Goal: Task Accomplishment & Management: Manage account settings

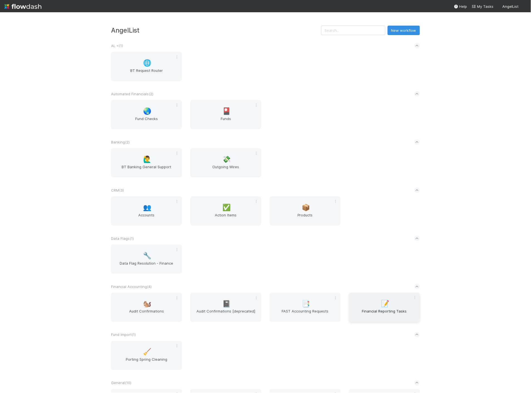
click at [368, 311] on span "Financial Reporting Tasks" at bounding box center [384, 313] width 67 height 11
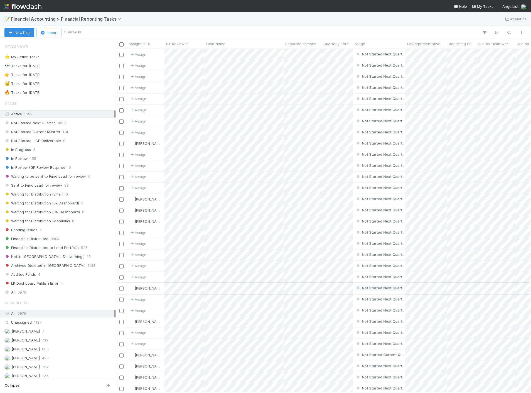
scroll to position [339, 411]
click at [55, 131] on span "Not Started Current Quarter" at bounding box center [32, 131] width 56 height 7
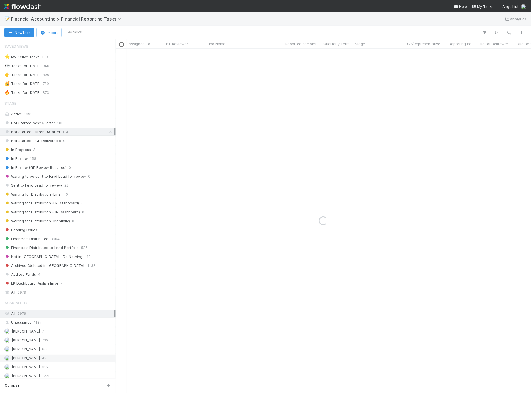
click at [42, 359] on span "425" at bounding box center [45, 358] width 7 height 7
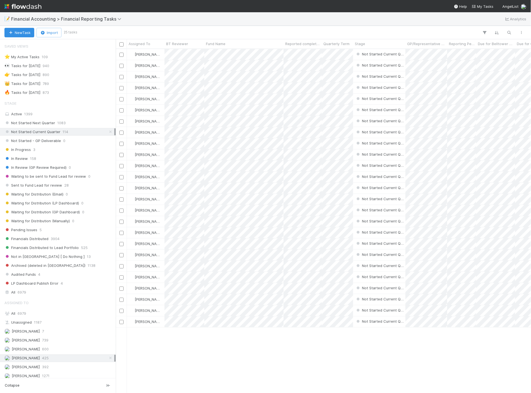
scroll to position [339, 411]
click at [252, 45] on div "Fund Name" at bounding box center [244, 44] width 76 height 6
click at [247, 52] on div "Sort A → Z" at bounding box center [237, 54] width 63 height 8
click at [318, 42] on span "Reported completed by" at bounding box center [302, 44] width 35 height 6
click at [247, 45] on div "Sort A → Z Sort Z → A" at bounding box center [265, 196] width 531 height 393
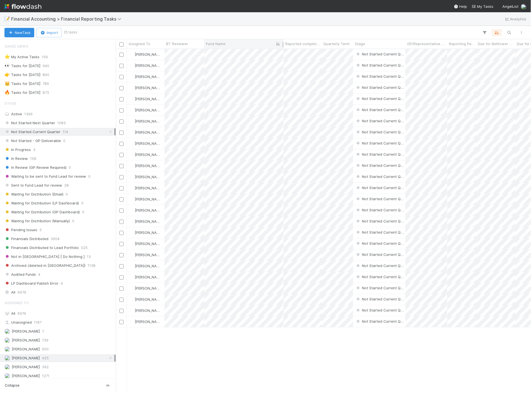
click at [252, 42] on div "Fund Name" at bounding box center [244, 44] width 76 height 6
click at [240, 61] on div "Sort Z → A" at bounding box center [237, 62] width 63 height 8
click at [276, 44] on icon at bounding box center [279, 44] width 6 height 4
click at [237, 54] on div "Sort A → Z" at bounding box center [237, 54] width 63 height 8
click at [332, 46] on span "Quarterly Term" at bounding box center [337, 44] width 26 height 6
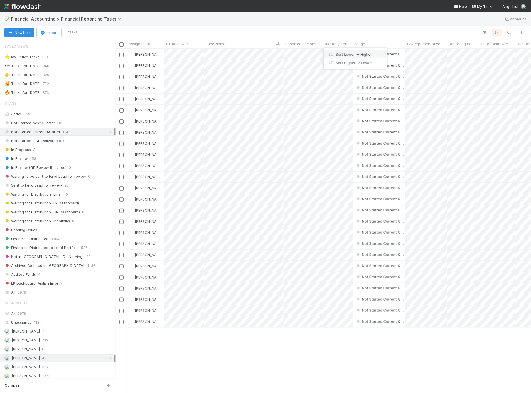
click at [341, 55] on div "Sort Lower → Higher" at bounding box center [355, 54] width 63 height 8
click at [499, 33] on icon "button" at bounding box center [497, 32] width 6 height 5
click at [494, 53] on icon at bounding box center [494, 54] width 6 height 3
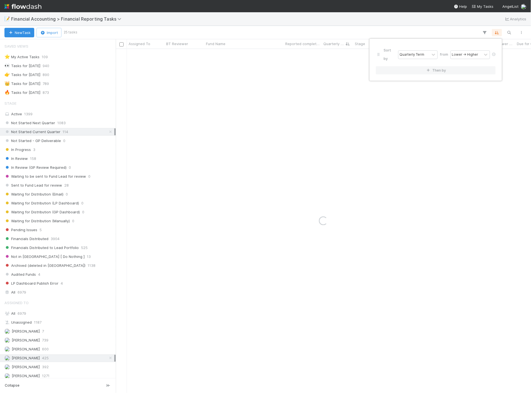
click at [281, 23] on div "Sort by Quarterly Term from Lower → Higher Then by" at bounding box center [265, 196] width 531 height 393
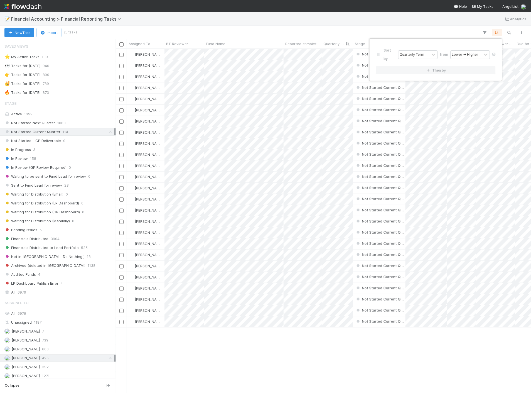
click at [229, 43] on div "Sort by Quarterly Term from Lower → Higher Then by" at bounding box center [265, 196] width 531 height 393
click at [217, 45] on span "Fund Name" at bounding box center [215, 44] width 19 height 6
click at [216, 52] on div "Sort A → Z" at bounding box center [237, 54] width 63 height 8
click at [511, 34] on icon "button" at bounding box center [510, 32] width 6 height 5
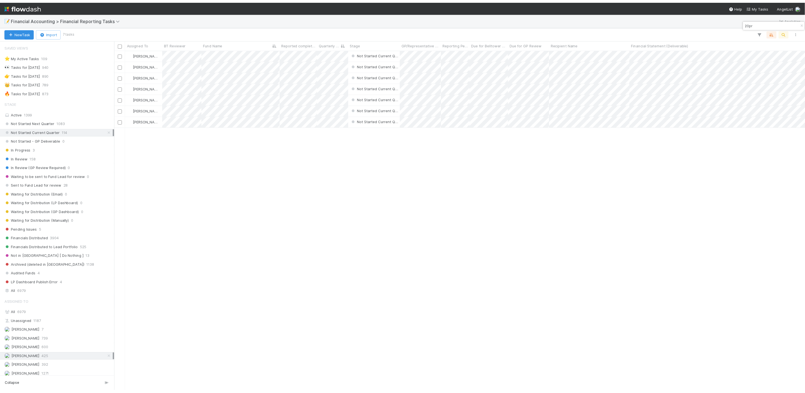
scroll to position [339, 684]
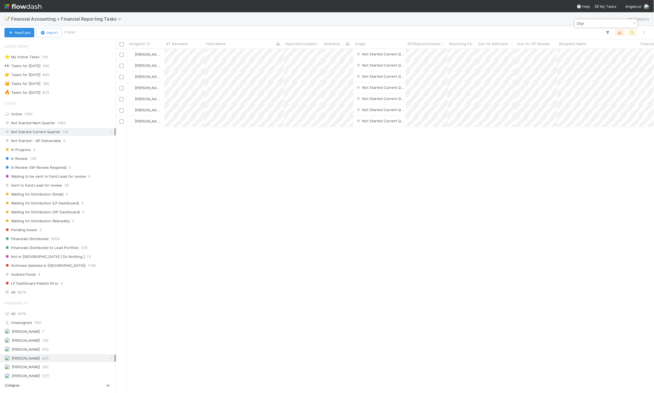
type input "20pr"
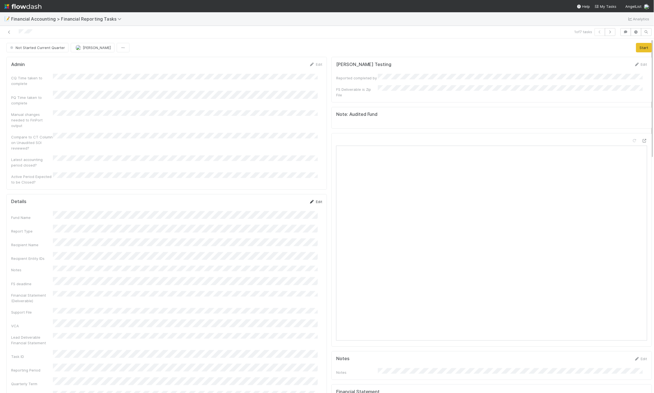
click at [309, 200] on icon at bounding box center [312, 202] width 6 height 4
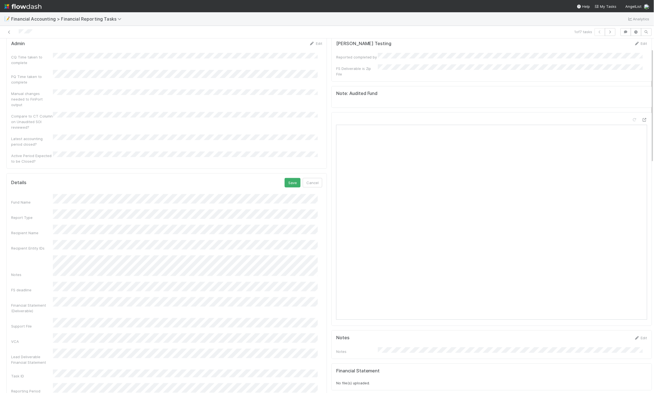
scroll to position [31, 0]
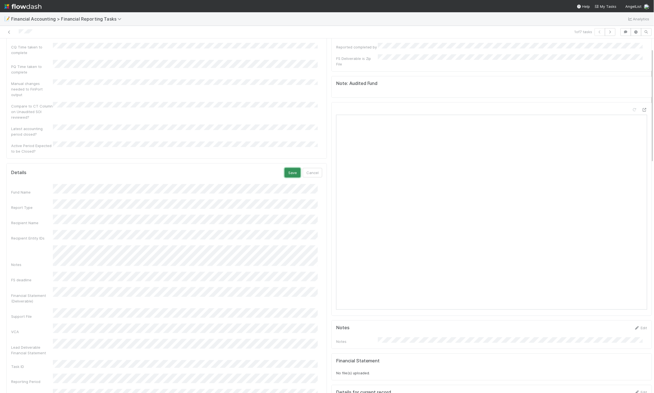
click at [290, 168] on button "Save" at bounding box center [293, 172] width 16 height 9
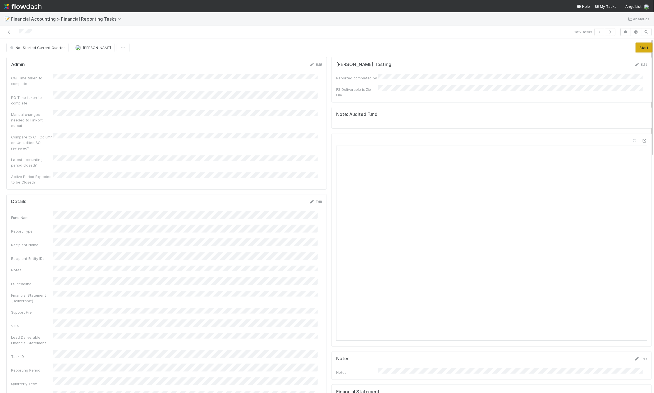
click at [531, 46] on button "Start" at bounding box center [644, 47] width 16 height 9
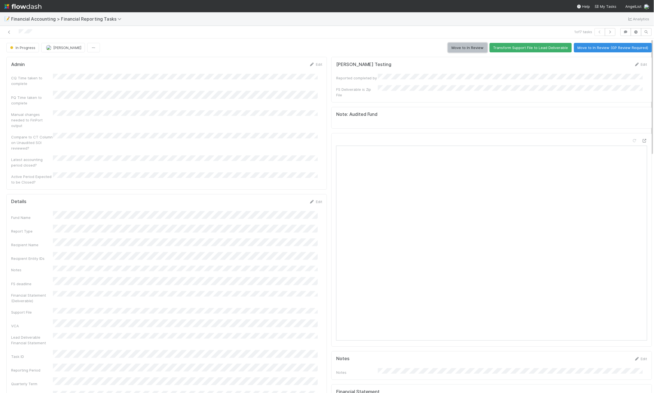
click at [460, 48] on button "Move to In Review" at bounding box center [467, 47] width 39 height 9
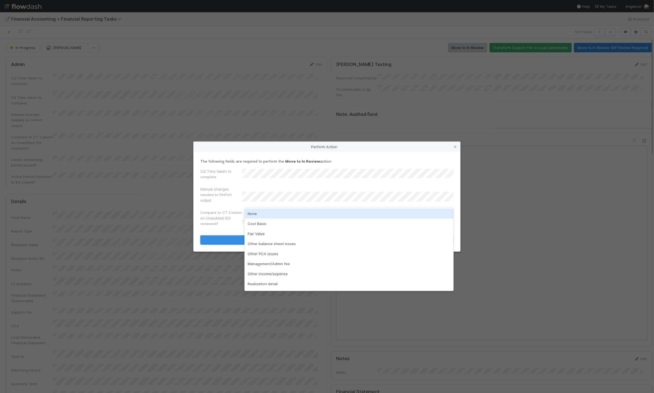
drag, startPoint x: 259, startPoint y: 216, endPoint x: 258, endPoint y: 219, distance: 3.2
click at [259, 216] on div "None" at bounding box center [348, 214] width 209 height 10
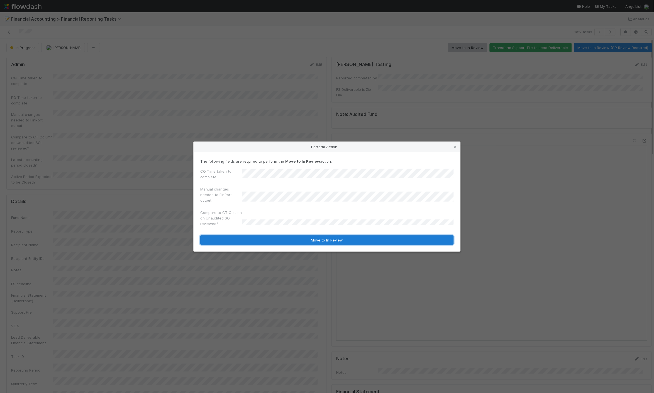
click at [255, 238] on button "Move to In Review" at bounding box center [326, 239] width 253 height 9
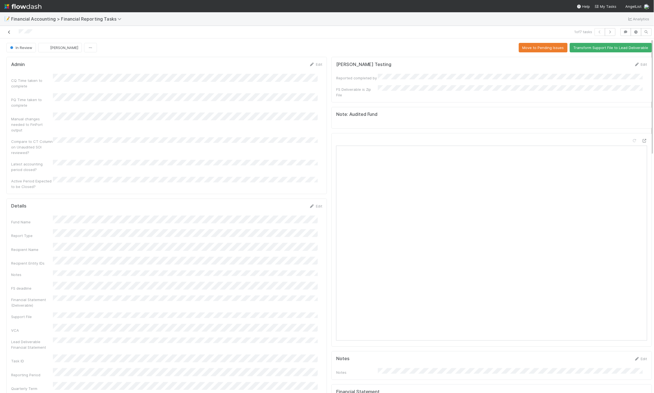
click at [7, 32] on icon at bounding box center [9, 32] width 6 height 4
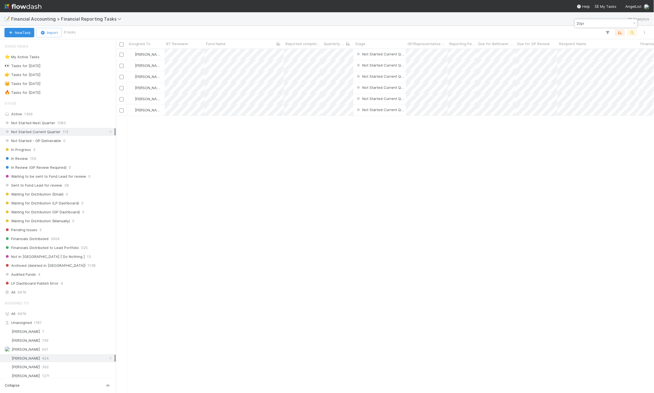
scroll to position [339, 533]
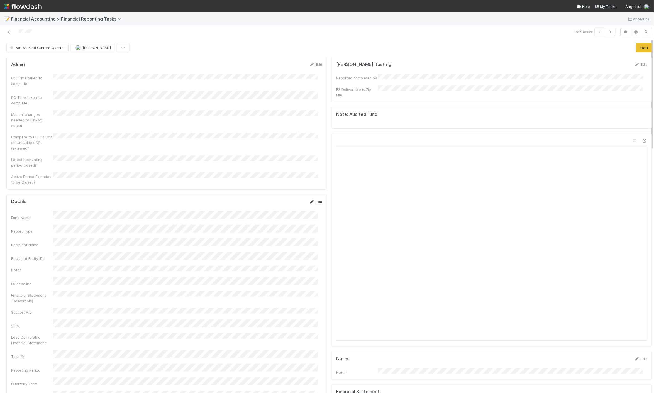
click at [310, 199] on link "Edit" at bounding box center [315, 201] width 13 height 4
click at [286, 199] on button "Save" at bounding box center [293, 203] width 16 height 9
click at [531, 45] on button "Start" at bounding box center [644, 47] width 16 height 9
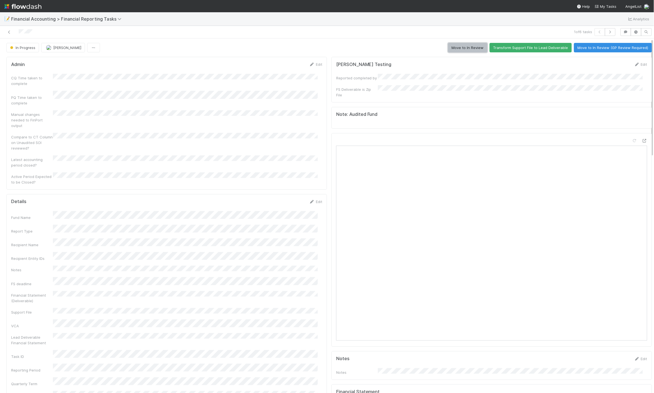
click at [468, 49] on button "Move to In Review" at bounding box center [467, 47] width 39 height 9
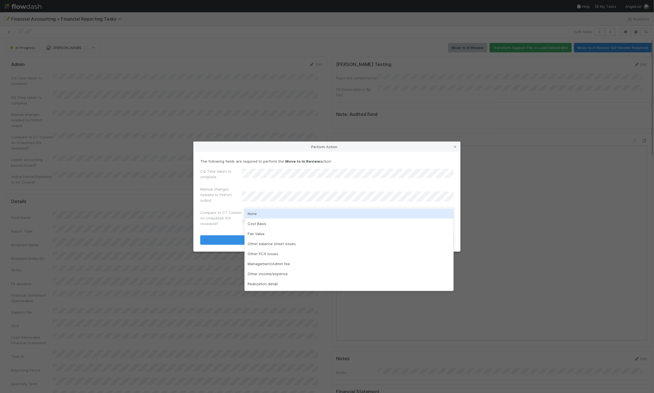
click at [258, 213] on div "None" at bounding box center [348, 214] width 209 height 10
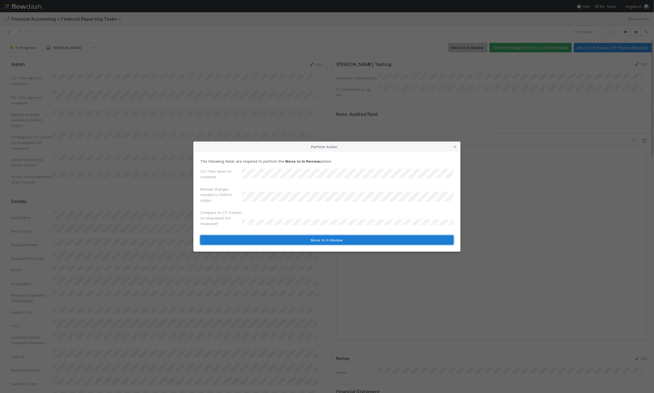
click at [251, 241] on button "Move to In Review" at bounding box center [326, 239] width 253 height 9
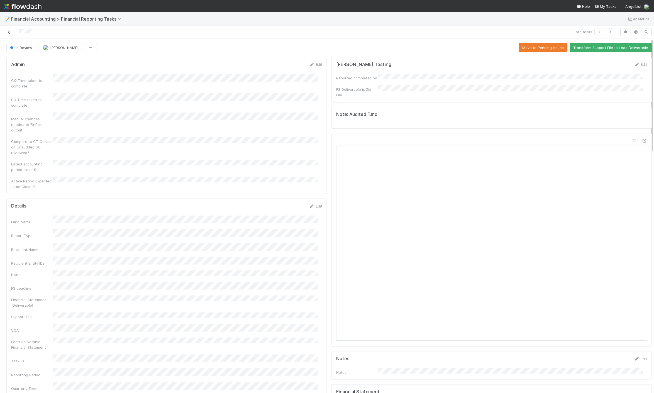
click at [10, 32] on icon at bounding box center [9, 32] width 6 height 4
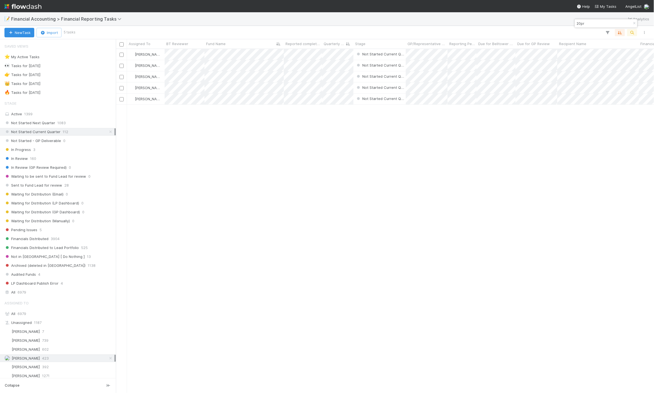
scroll to position [339, 533]
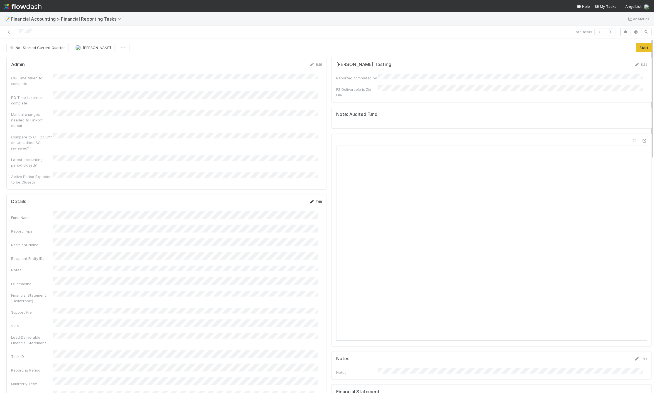
click at [310, 199] on link "Edit" at bounding box center [315, 201] width 13 height 4
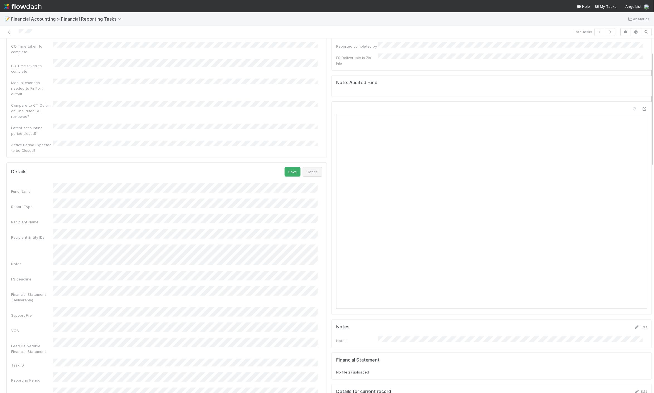
scroll to position [62, 0]
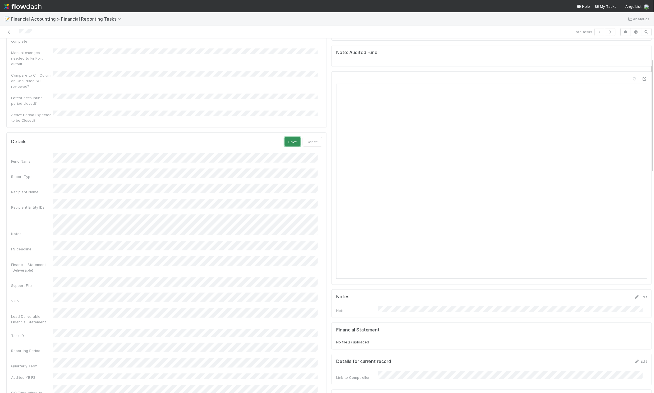
click at [289, 137] on button "Save" at bounding box center [293, 141] width 16 height 9
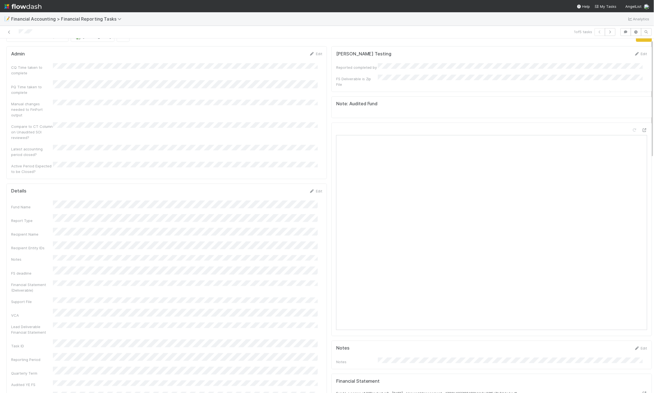
scroll to position [0, 0]
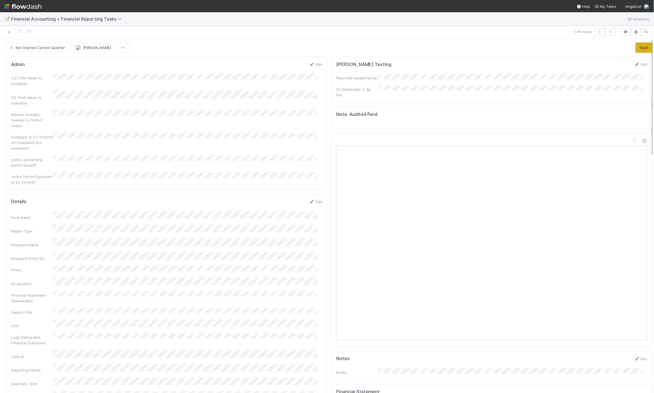
click at [531, 46] on button "Start" at bounding box center [644, 47] width 16 height 9
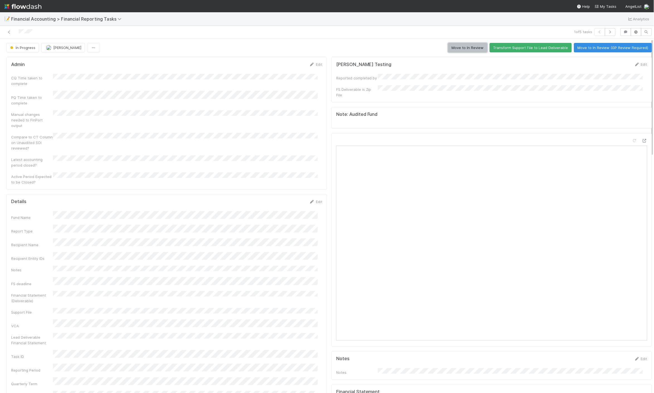
click at [463, 48] on button "Move to In Review" at bounding box center [467, 47] width 39 height 9
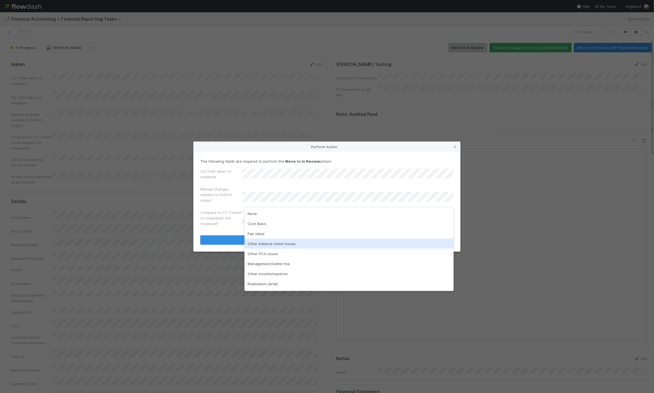
click at [270, 243] on div "Other balance sheet issues" at bounding box center [348, 244] width 209 height 10
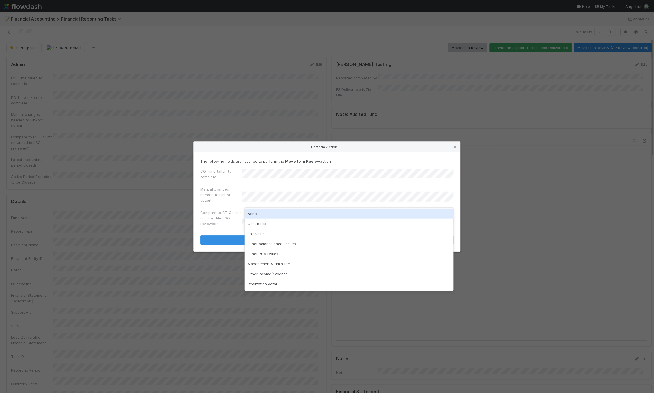
click at [271, 215] on div "None" at bounding box center [348, 214] width 209 height 10
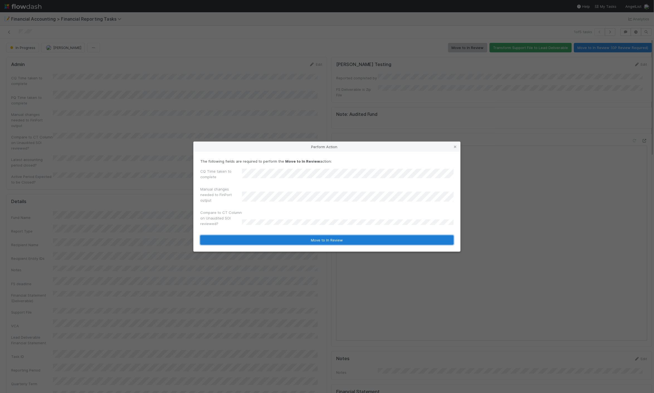
click at [258, 239] on button "Move to In Review" at bounding box center [326, 239] width 253 height 9
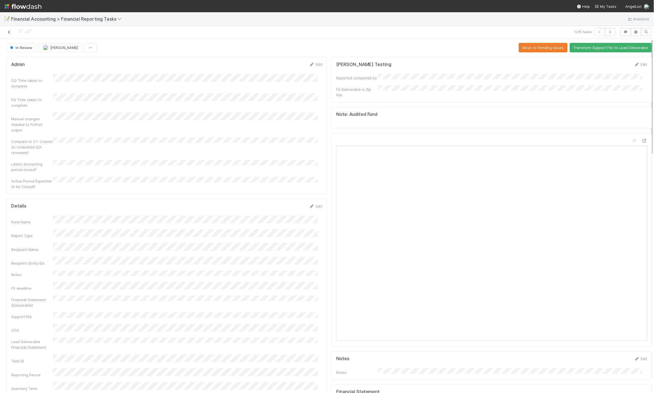
click at [9, 31] on icon at bounding box center [9, 32] width 6 height 4
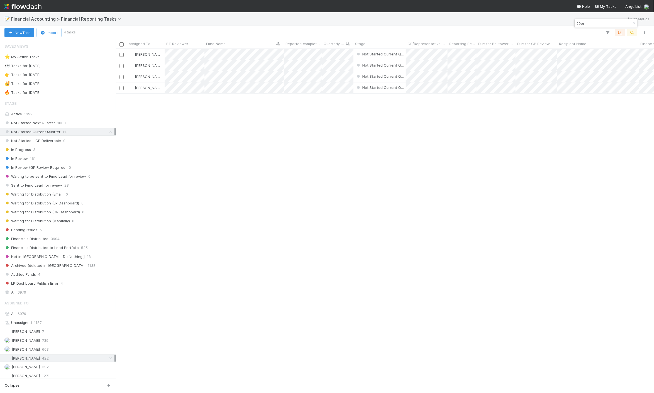
scroll to position [339, 533]
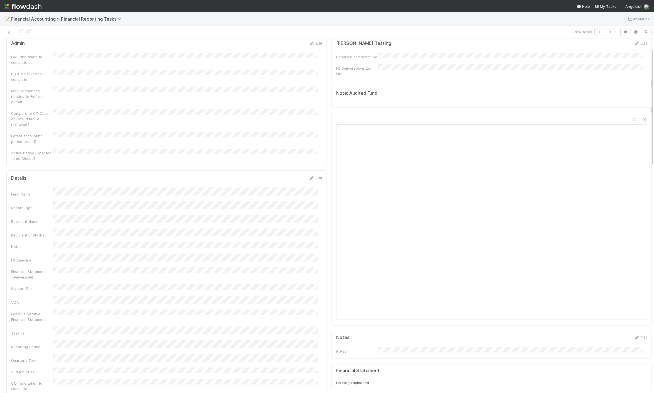
scroll to position [31, 0]
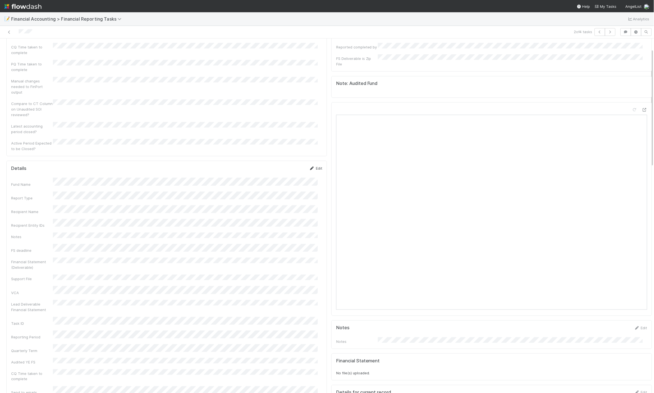
click at [315, 166] on link "Edit" at bounding box center [315, 168] width 13 height 4
click at [285, 165] on button "Save" at bounding box center [293, 169] width 16 height 9
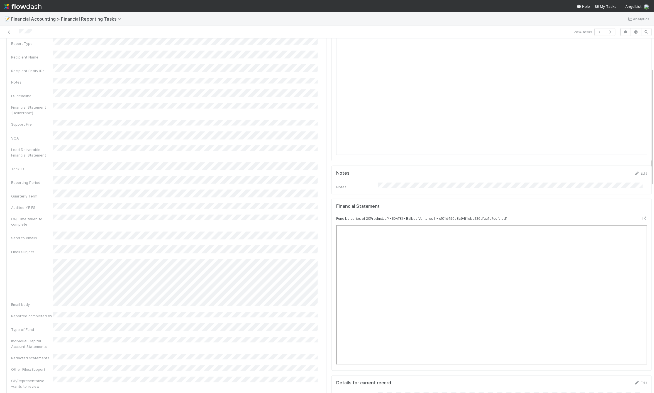
scroll to position [0, 0]
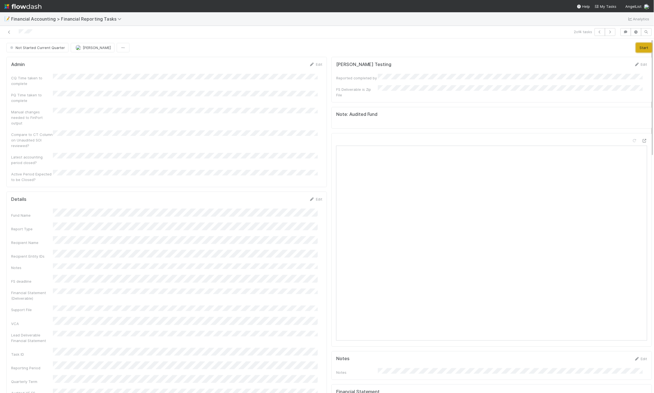
click at [531, 46] on button "Start" at bounding box center [644, 47] width 16 height 9
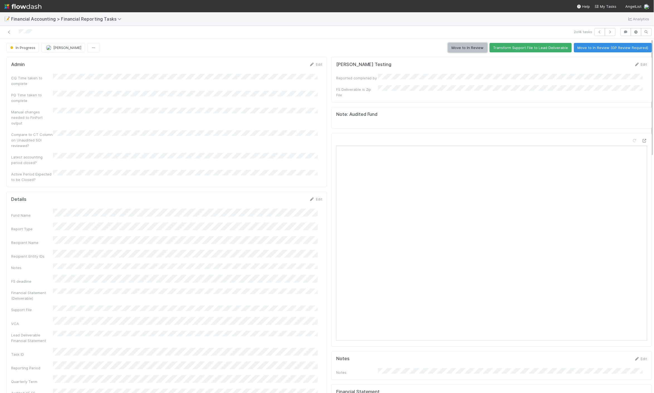
click at [456, 50] on button "Move to In Review" at bounding box center [467, 47] width 39 height 9
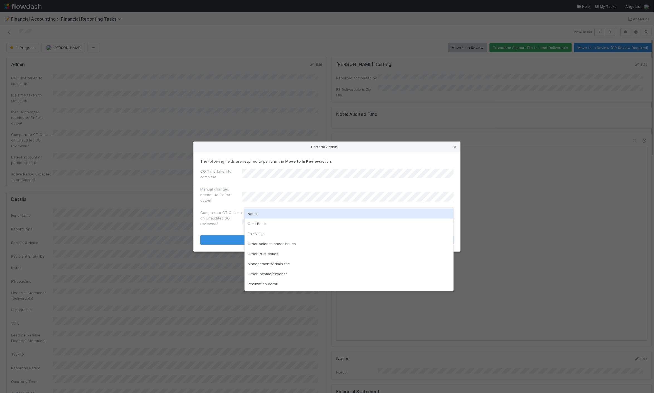
click at [262, 214] on div "None" at bounding box center [348, 214] width 209 height 10
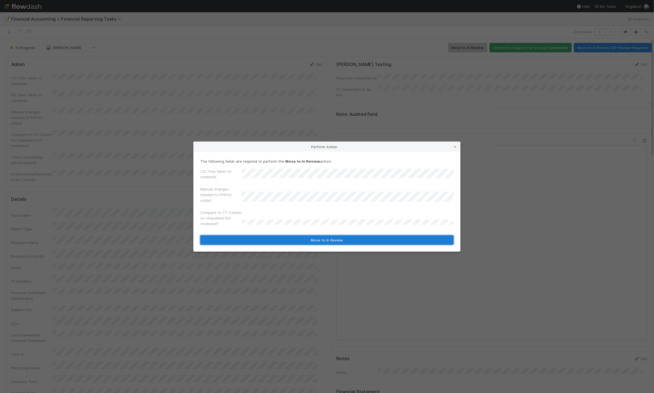
click at [260, 241] on button "Move to In Review" at bounding box center [326, 239] width 253 height 9
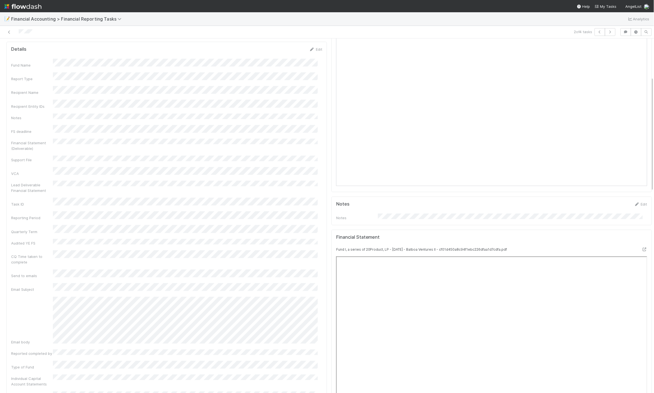
scroll to position [31, 0]
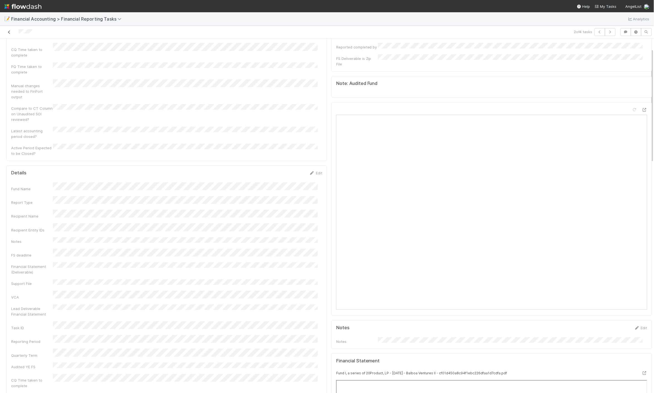
click at [10, 30] on icon at bounding box center [9, 32] width 6 height 4
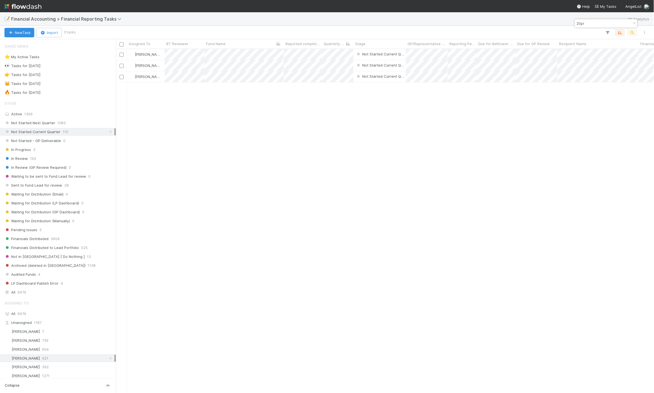
scroll to position [339, 533]
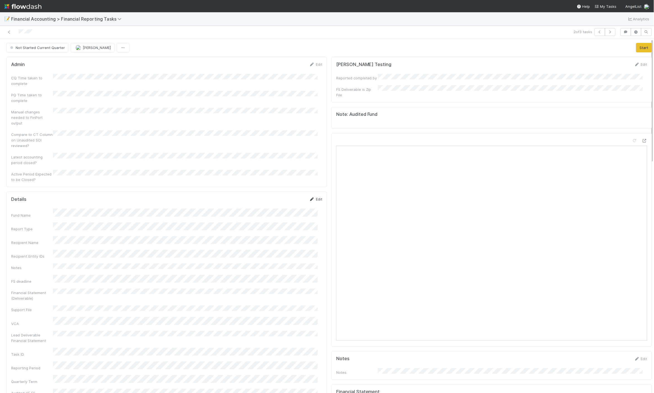
click at [316, 197] on link "Edit" at bounding box center [315, 199] width 13 height 4
click at [290, 196] on button "Save" at bounding box center [293, 200] width 16 height 9
click at [531, 47] on button "Start" at bounding box center [644, 47] width 16 height 9
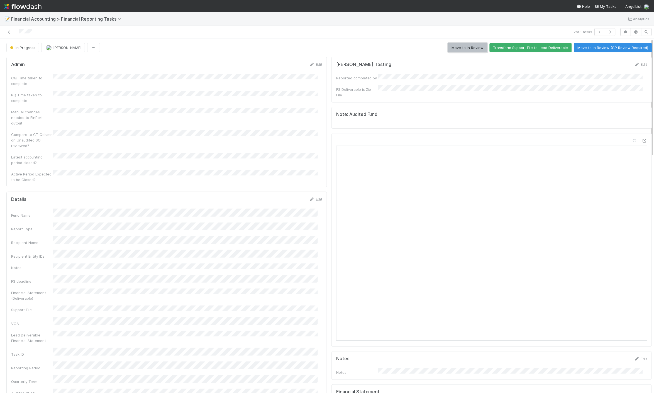
click at [459, 46] on button "Move to In Review" at bounding box center [467, 47] width 39 height 9
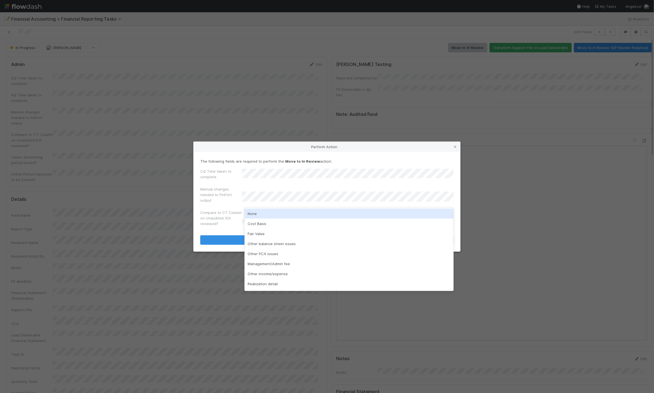
drag, startPoint x: 260, startPoint y: 212, endPoint x: 263, endPoint y: 219, distance: 7.6
click at [260, 212] on div "None" at bounding box center [348, 214] width 209 height 10
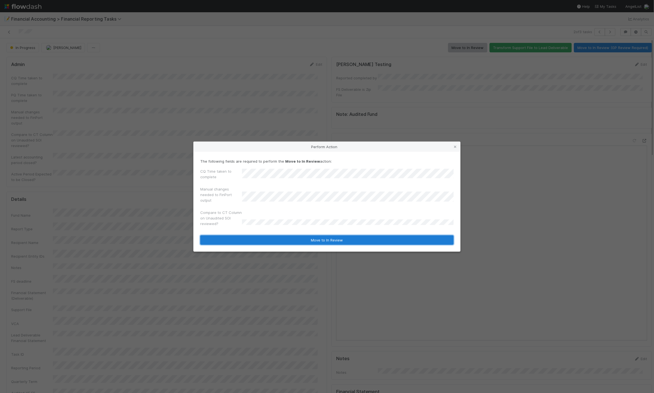
click at [249, 237] on button "Move to In Review" at bounding box center [326, 239] width 253 height 9
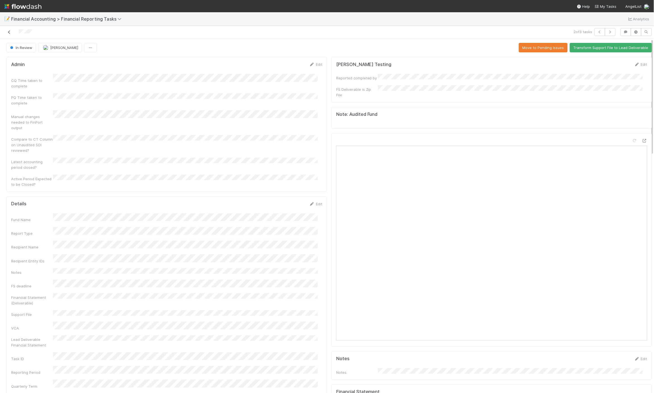
click at [8, 30] on icon at bounding box center [9, 32] width 6 height 4
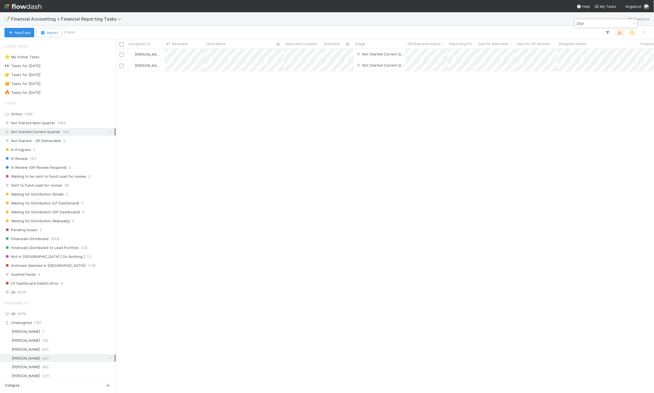
scroll to position [339, 533]
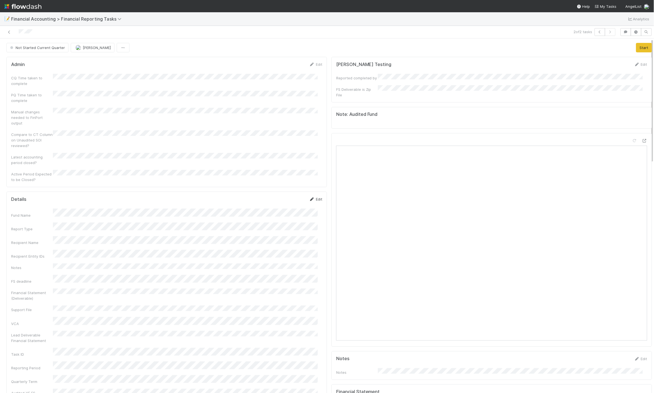
click at [314, 197] on link "Edit" at bounding box center [315, 199] width 13 height 4
click at [290, 196] on button "Save" at bounding box center [293, 200] width 16 height 9
click at [531, 46] on button "Start" at bounding box center [644, 47] width 16 height 9
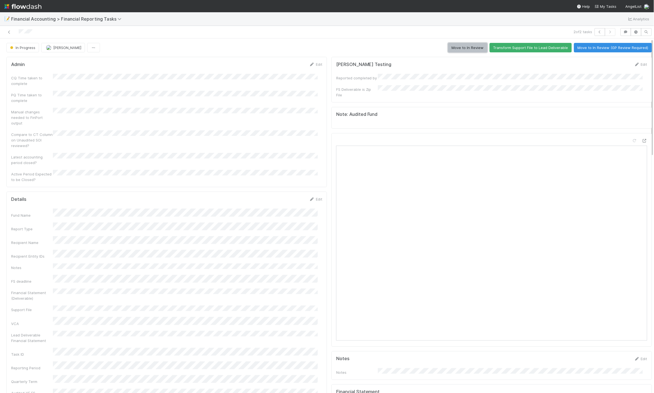
click at [469, 50] on button "Move to In Review" at bounding box center [467, 47] width 39 height 9
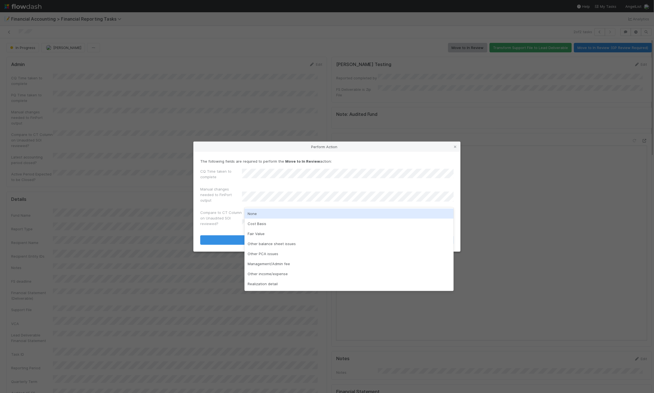
click at [265, 214] on div "None" at bounding box center [348, 214] width 209 height 10
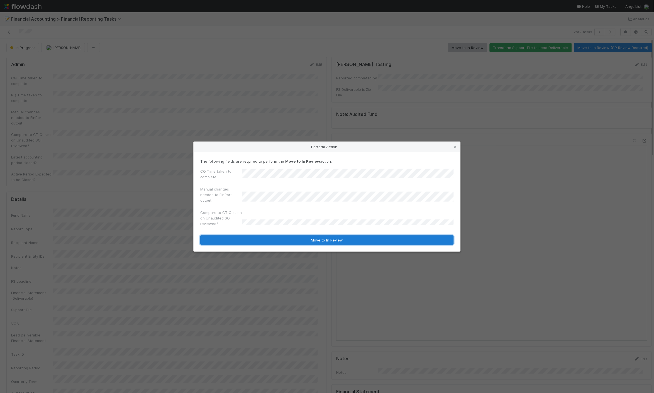
click at [252, 235] on button "Move to In Review" at bounding box center [326, 239] width 253 height 9
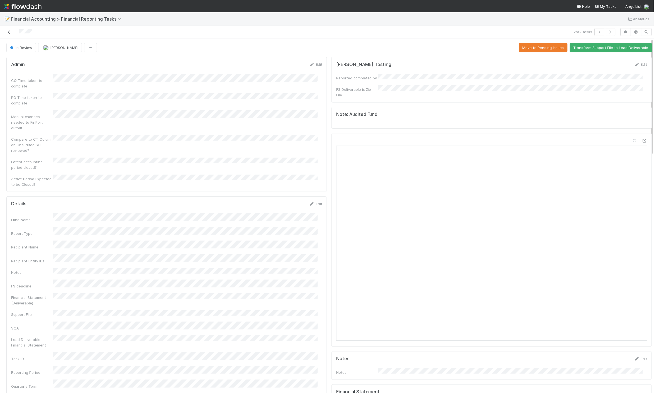
click at [10, 31] on icon at bounding box center [9, 32] width 6 height 4
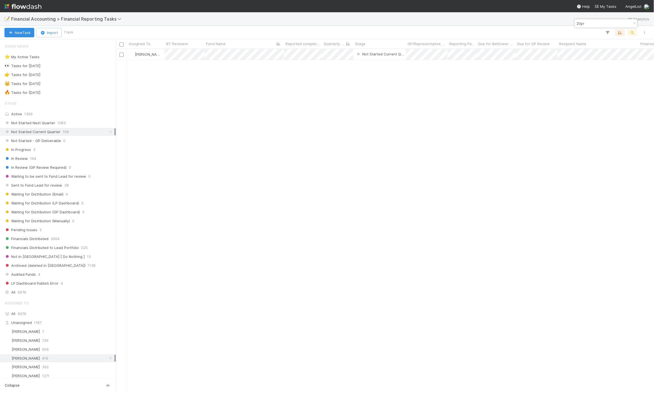
scroll to position [339, 533]
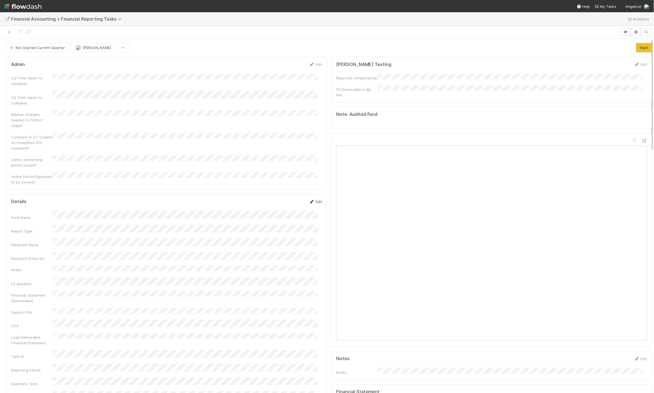
click at [314, 199] on link "Edit" at bounding box center [315, 201] width 13 height 4
click at [290, 199] on button "Save" at bounding box center [293, 203] width 16 height 9
click at [531, 51] on button "Start" at bounding box center [644, 47] width 16 height 9
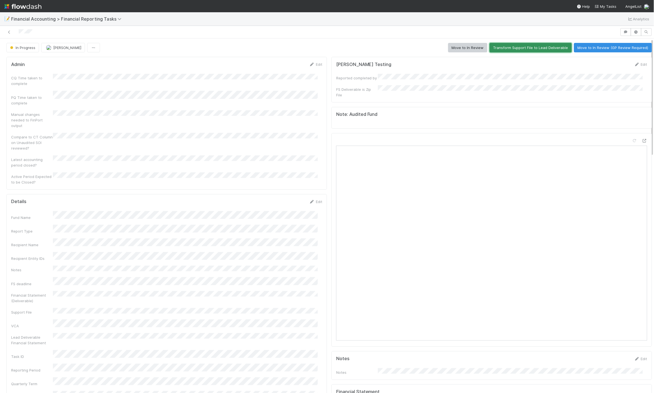
click at [494, 47] on button "Transform Support File to Lead Deliverable" at bounding box center [530, 47] width 82 height 9
click at [468, 45] on button "Move to In Review" at bounding box center [467, 47] width 39 height 9
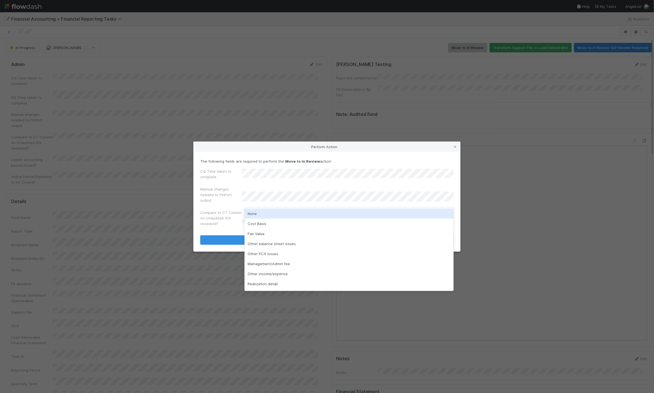
click at [256, 216] on div "None" at bounding box center [348, 214] width 209 height 10
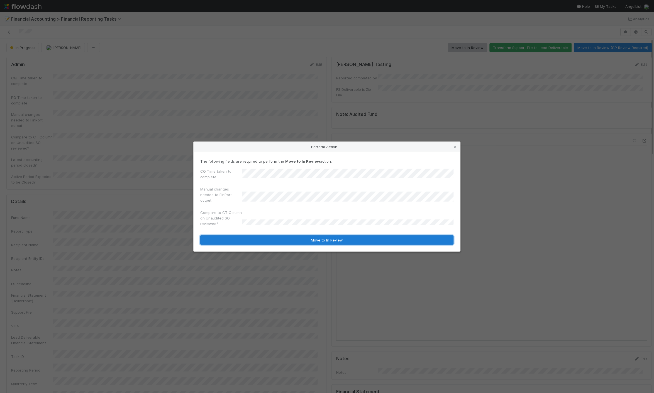
click at [256, 238] on button "Move to In Review" at bounding box center [326, 239] width 253 height 9
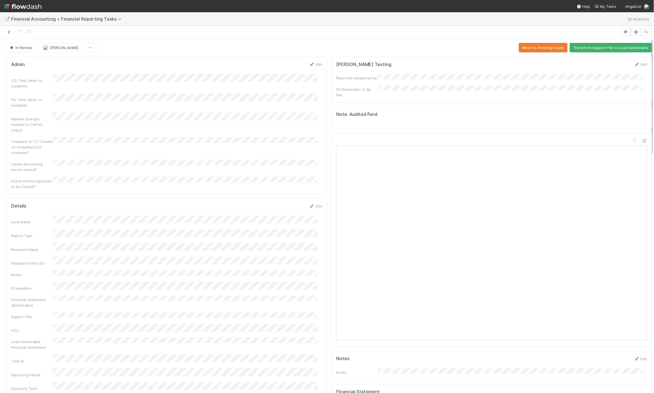
click at [10, 31] on icon at bounding box center [9, 32] width 6 height 4
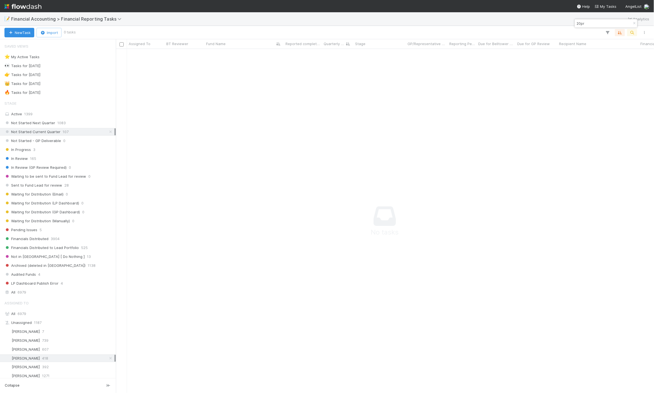
scroll to position [335, 528]
click at [37, 160] on div "In Review 165" at bounding box center [59, 158] width 110 height 7
click at [23, 315] on span "6979" at bounding box center [22, 313] width 9 height 4
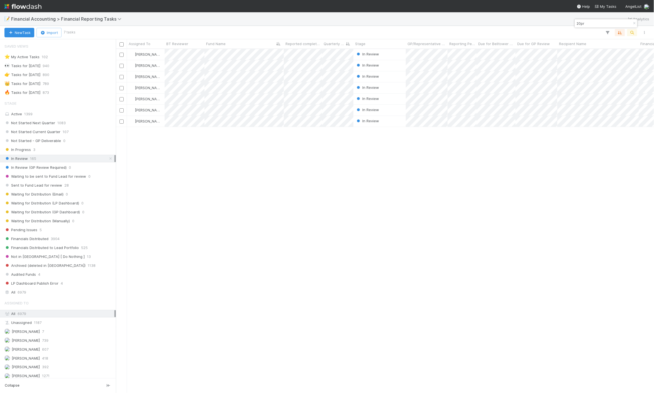
scroll to position [339, 533]
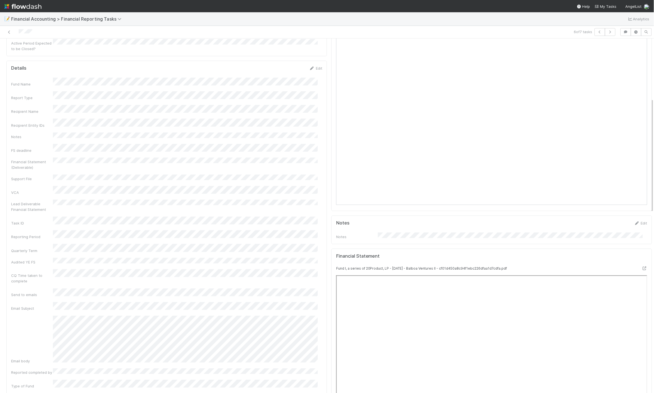
scroll to position [185, 0]
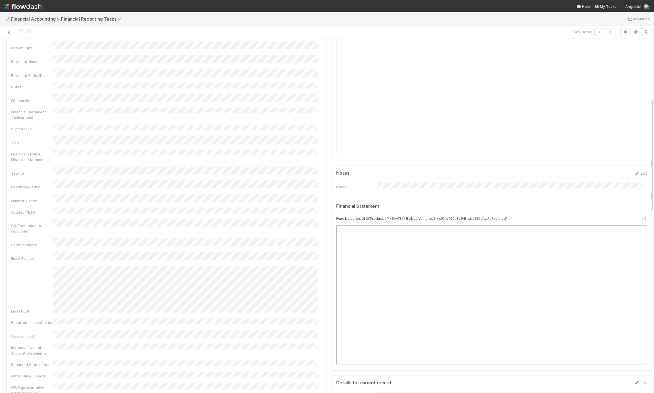
click at [8, 34] on icon at bounding box center [9, 32] width 6 height 4
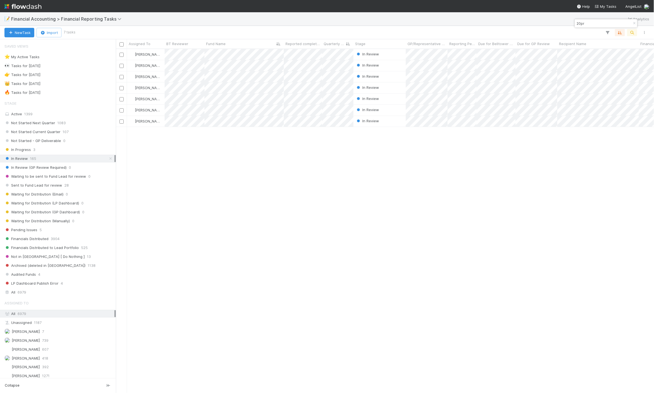
scroll to position [339, 533]
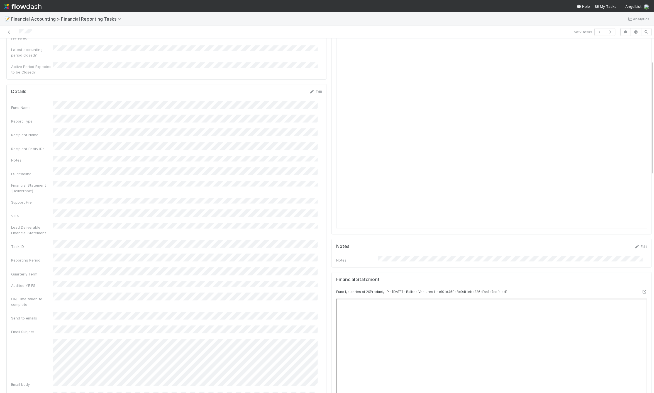
scroll to position [62, 0]
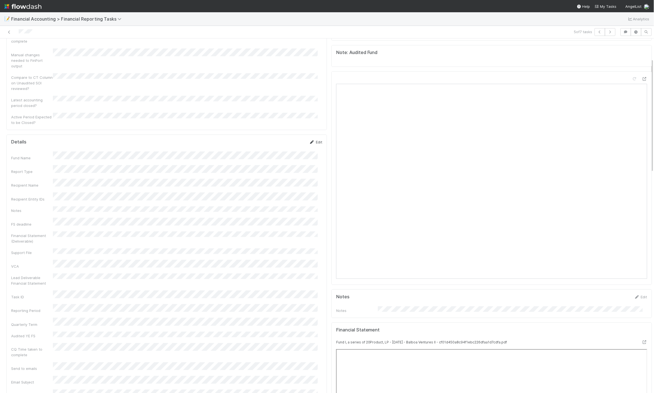
click at [315, 140] on link "Edit" at bounding box center [315, 142] width 13 height 4
click at [285, 139] on button "Save" at bounding box center [293, 143] width 16 height 9
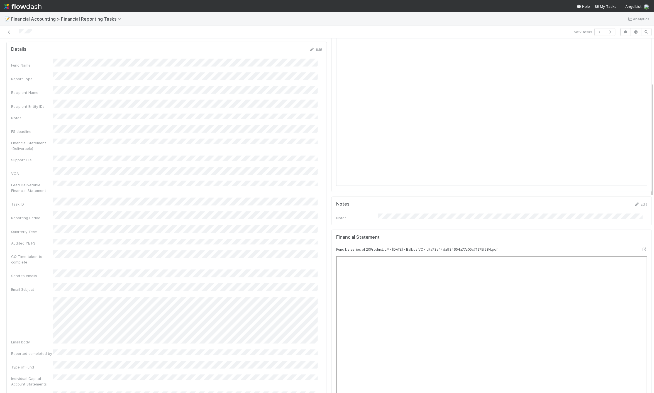
scroll to position [0, 0]
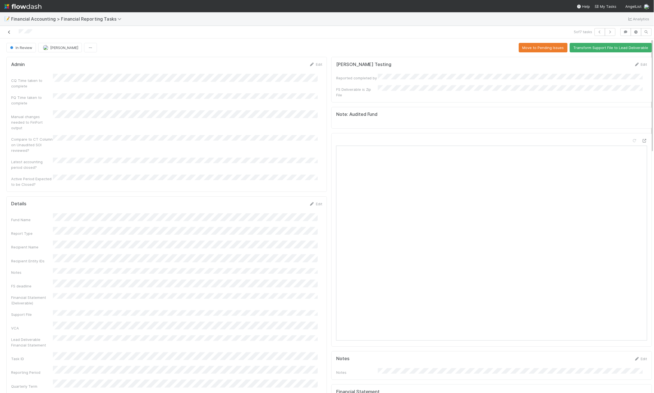
click at [9, 32] on icon at bounding box center [9, 32] width 6 height 4
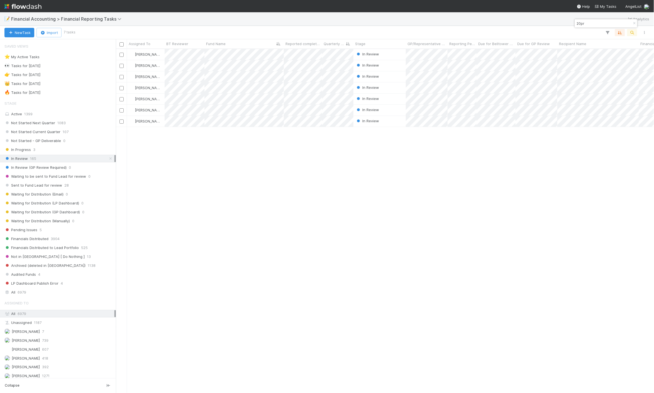
scroll to position [339, 533]
click at [24, 360] on span "[PERSON_NAME]" at bounding box center [26, 358] width 28 height 4
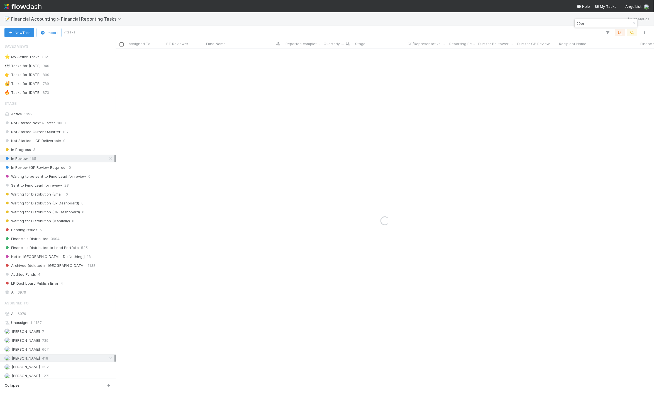
click at [531, 25] on input "20pr" at bounding box center [603, 23] width 56 height 7
type input "20sales"
click at [50, 134] on span "Not Started Current Quarter" at bounding box center [32, 131] width 56 height 7
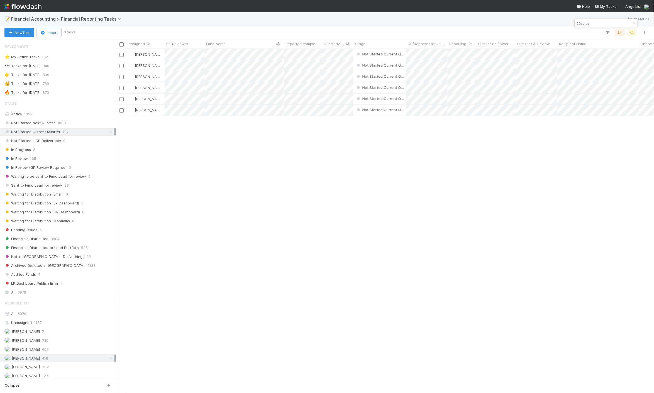
scroll to position [339, 533]
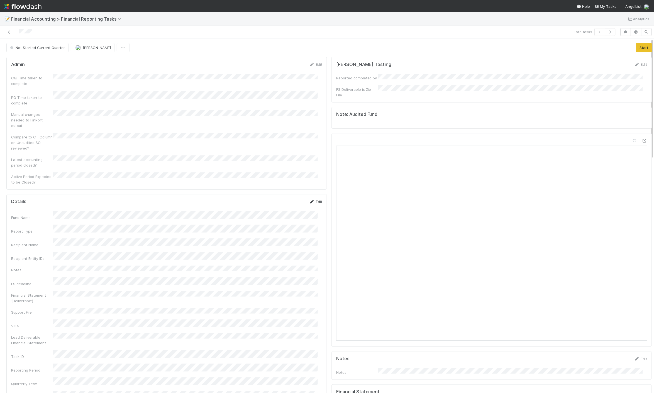
click at [313, 199] on link "Edit" at bounding box center [315, 201] width 13 height 4
click at [290, 199] on button "Save" at bounding box center [293, 203] width 16 height 9
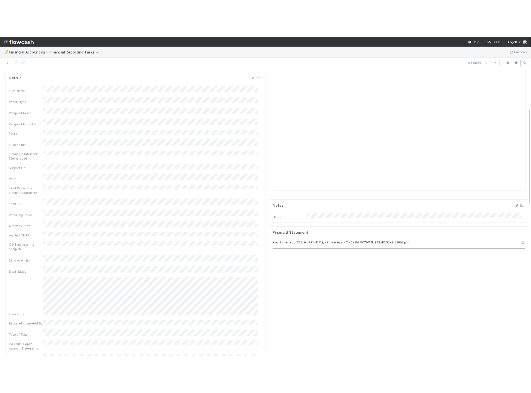
scroll to position [185, 0]
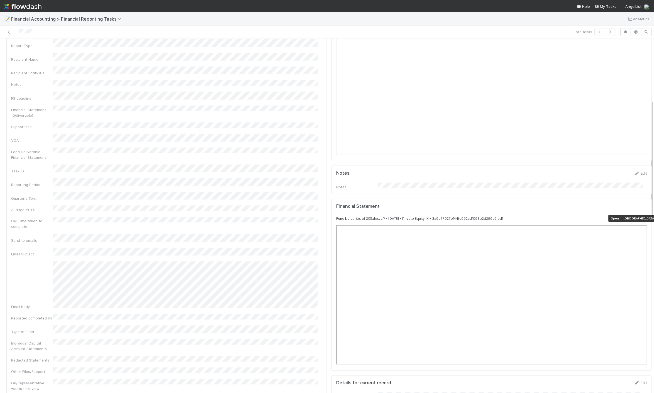
click at [531, 217] on icon at bounding box center [644, 219] width 6 height 4
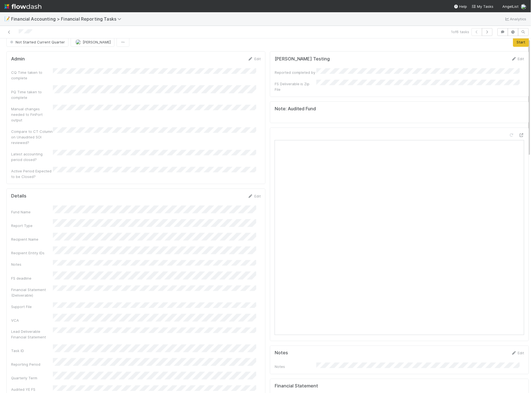
scroll to position [0, 0]
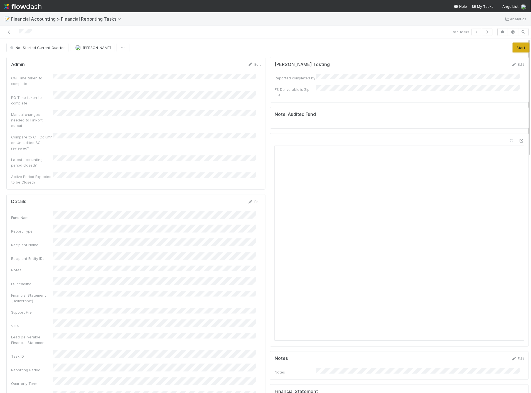
click at [513, 50] on button "Start" at bounding box center [521, 47] width 16 height 9
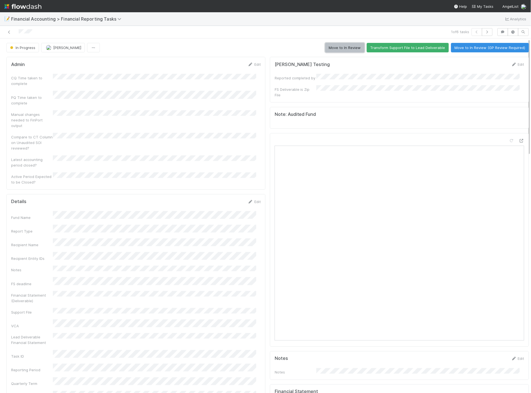
click at [336, 48] on button "Move to In Review" at bounding box center [344, 47] width 39 height 9
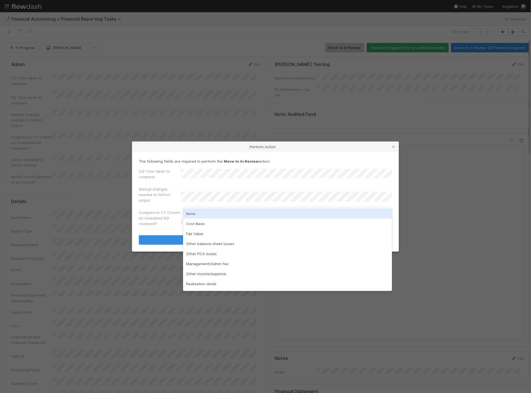
click at [207, 215] on div "None" at bounding box center [287, 214] width 209 height 10
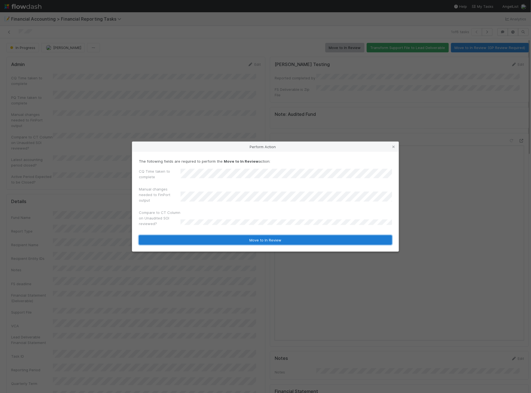
click at [193, 238] on button "Move to In Review" at bounding box center [265, 239] width 253 height 9
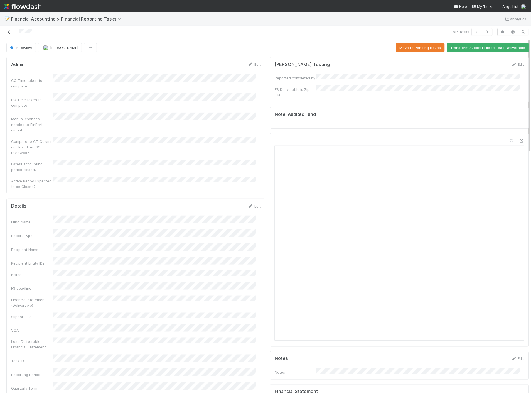
click at [9, 33] on icon at bounding box center [9, 32] width 6 height 4
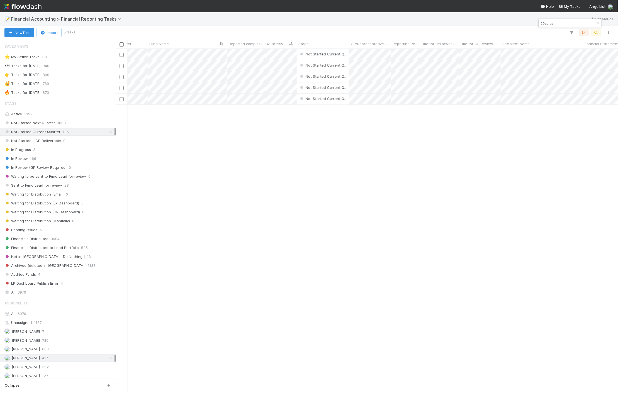
scroll to position [0, 59]
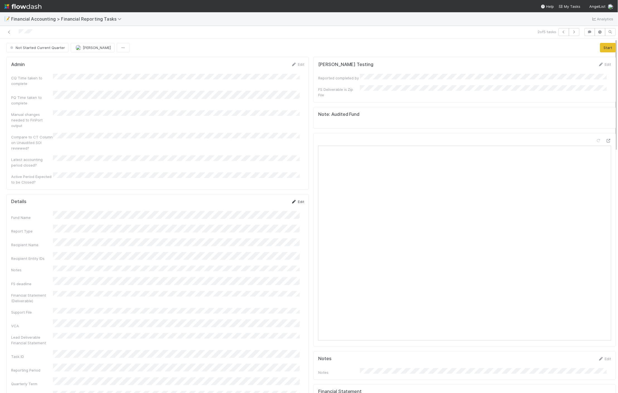
click at [295, 199] on link "Edit" at bounding box center [297, 201] width 13 height 4
click at [270, 199] on button "Save" at bounding box center [274, 203] width 16 height 9
click at [531, 49] on button "Start" at bounding box center [608, 47] width 16 height 9
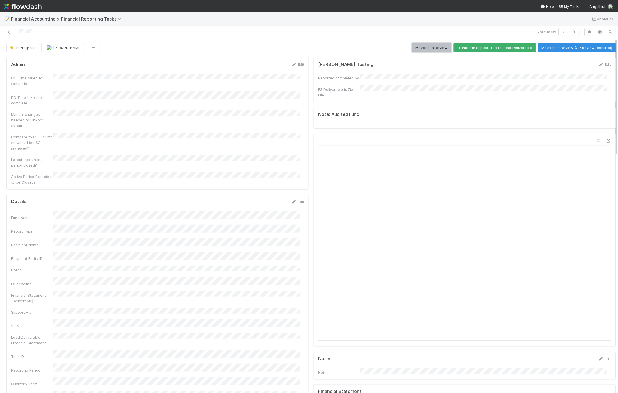
click at [417, 46] on button "Move to In Review" at bounding box center [431, 47] width 39 height 9
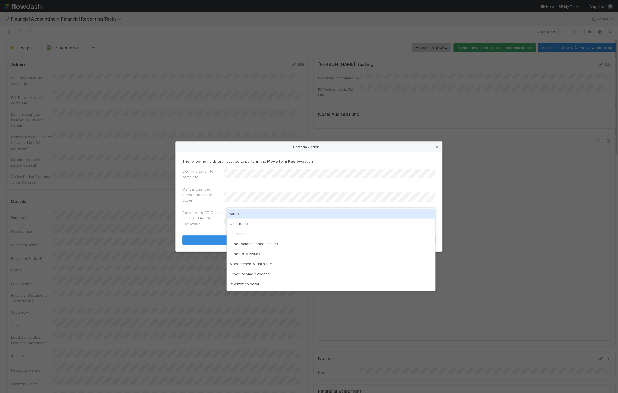
click at [258, 211] on div "None" at bounding box center [330, 214] width 209 height 10
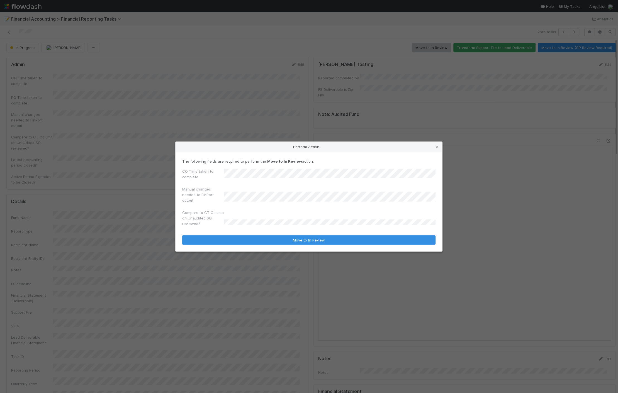
click at [242, 244] on div "The following fields are required to perform the Move to In Review action: CQ T…" at bounding box center [308, 202] width 267 height 100
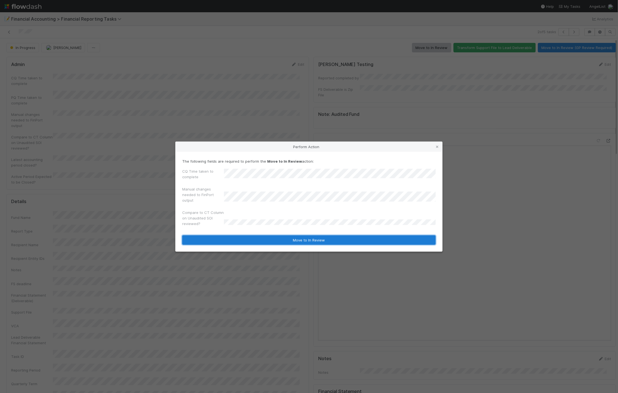
click at [280, 238] on button "Move to In Review" at bounding box center [308, 239] width 253 height 9
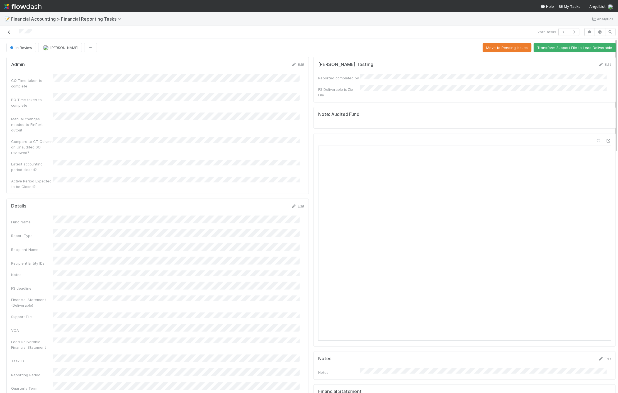
click at [9, 32] on icon at bounding box center [9, 32] width 6 height 4
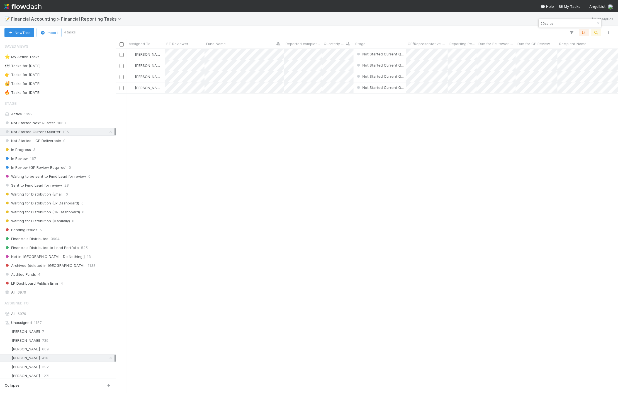
scroll to position [339, 497]
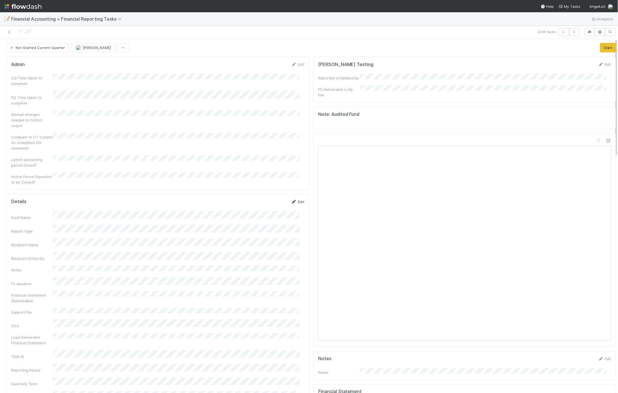
click at [293, 199] on link "Edit" at bounding box center [297, 201] width 13 height 4
click at [273, 199] on button "Save" at bounding box center [274, 203] width 16 height 9
click at [531, 50] on button "Start" at bounding box center [608, 47] width 16 height 9
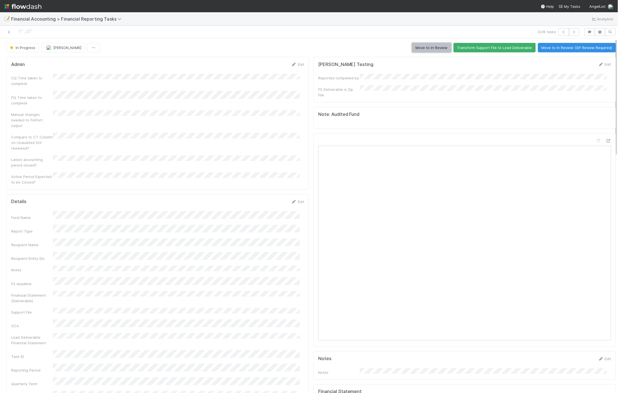
click at [438, 51] on button "Move to In Review" at bounding box center [431, 47] width 39 height 9
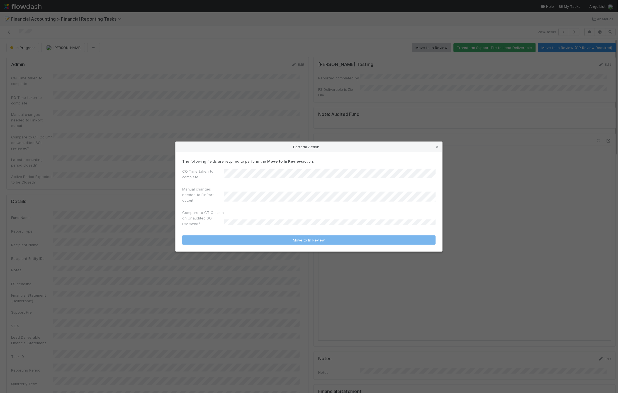
click at [249, 182] on div "CQ Time taken to complete" at bounding box center [308, 174] width 253 height 13
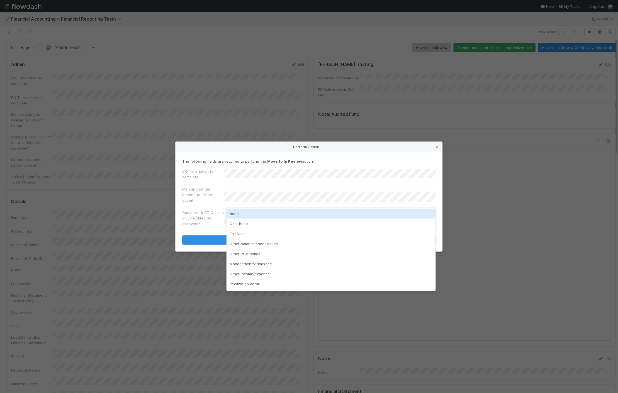
click at [245, 215] on div "None" at bounding box center [330, 214] width 209 height 10
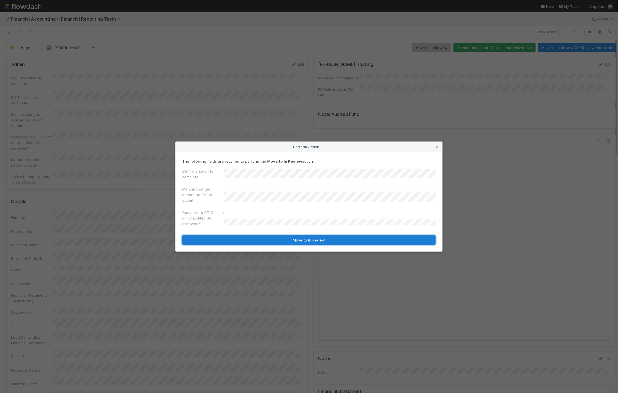
click at [237, 237] on button "Move to In Review" at bounding box center [308, 239] width 253 height 9
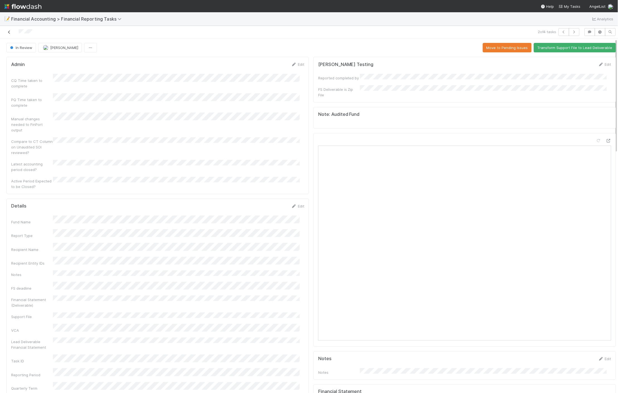
click at [9, 31] on icon at bounding box center [9, 32] width 6 height 4
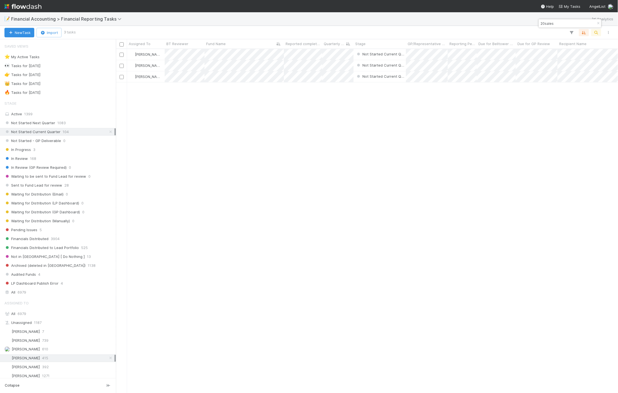
scroll to position [339, 497]
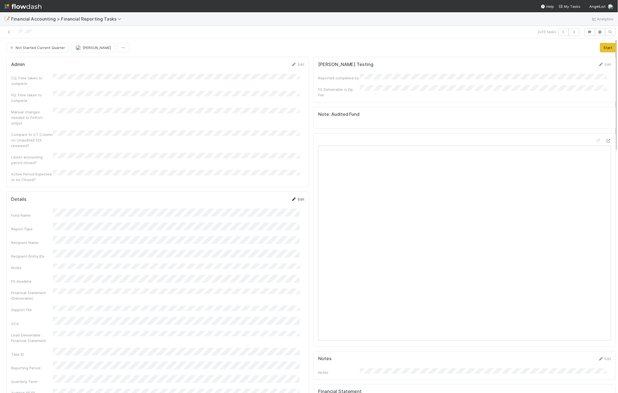
click at [296, 197] on link "Edit" at bounding box center [297, 199] width 13 height 4
click at [272, 196] on button "Save" at bounding box center [274, 200] width 16 height 9
click at [531, 48] on button "Start" at bounding box center [608, 47] width 16 height 9
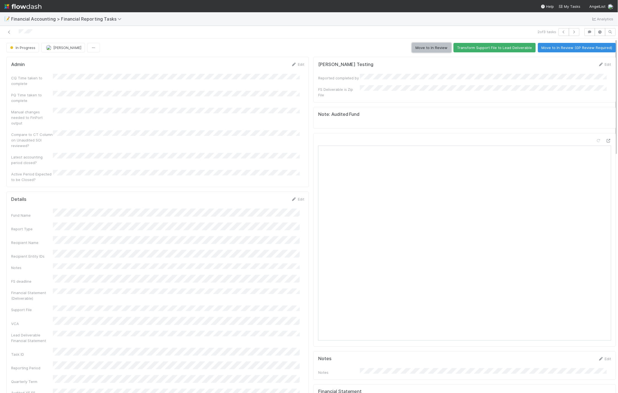
click at [430, 51] on button "Move to In Review" at bounding box center [431, 47] width 39 height 9
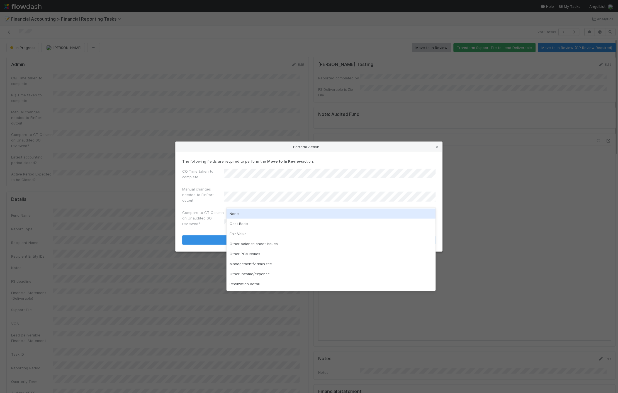
click at [239, 211] on div "None" at bounding box center [330, 214] width 209 height 10
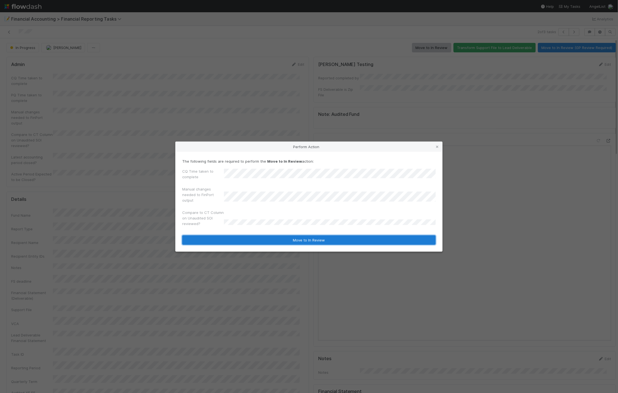
click at [236, 237] on button "Move to In Review" at bounding box center [308, 239] width 253 height 9
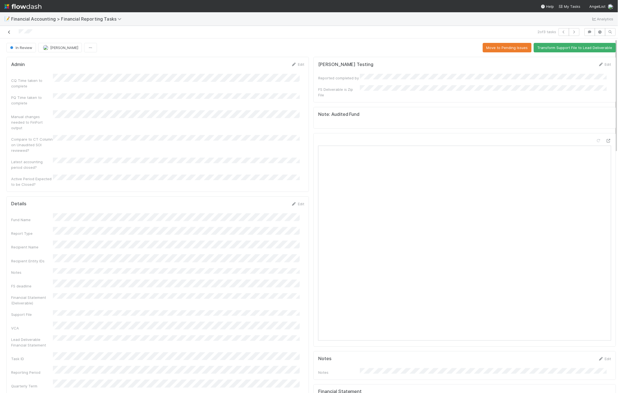
click at [7, 33] on icon at bounding box center [9, 32] width 6 height 4
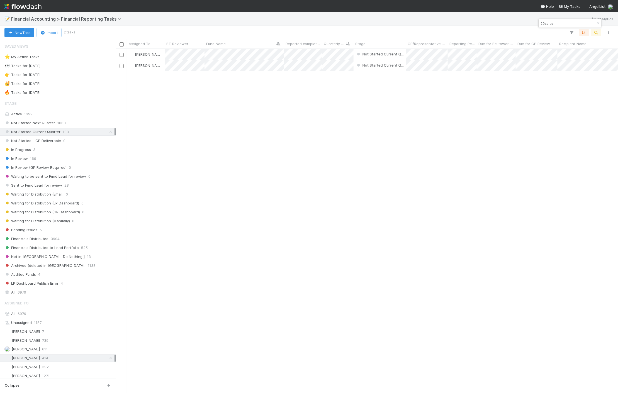
scroll to position [339, 497]
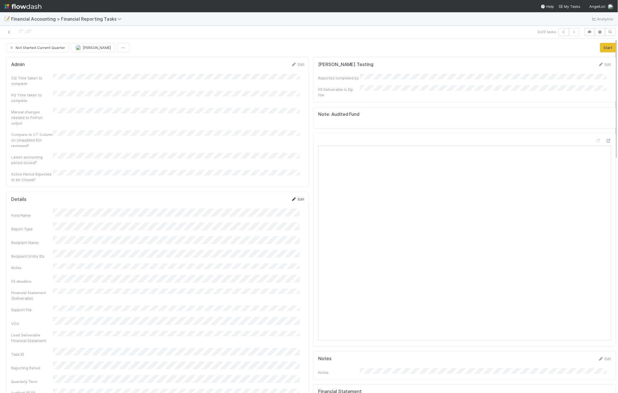
click at [297, 197] on link "Edit" at bounding box center [297, 199] width 13 height 4
click at [272, 196] on button "Save" at bounding box center [274, 200] width 16 height 9
click at [531, 49] on button "Start" at bounding box center [608, 47] width 16 height 9
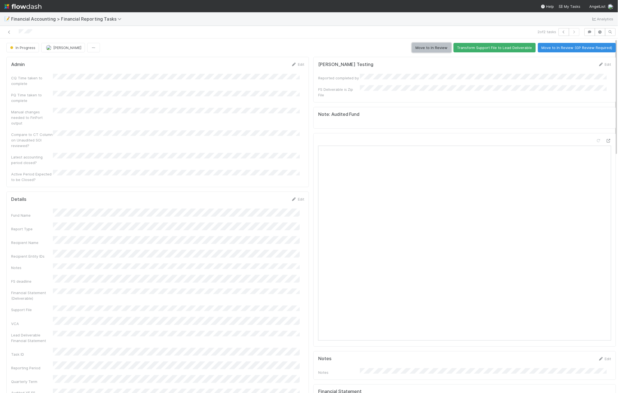
click at [413, 49] on button "Move to In Review" at bounding box center [431, 47] width 39 height 9
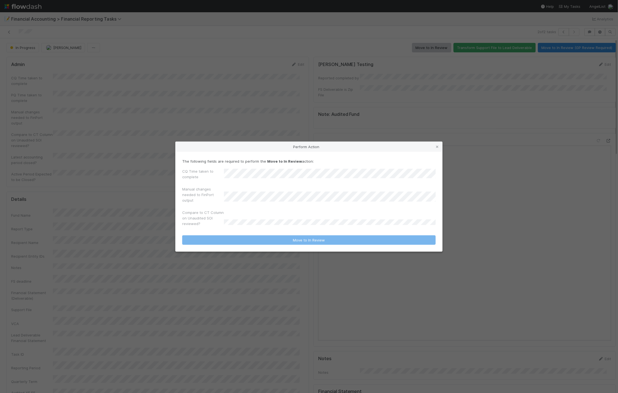
click at [237, 182] on div "CQ Time taken to complete" at bounding box center [308, 174] width 253 height 13
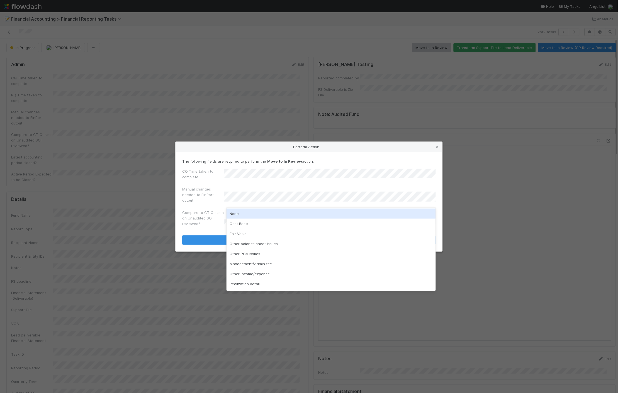
click at [241, 214] on div "None" at bounding box center [330, 214] width 209 height 10
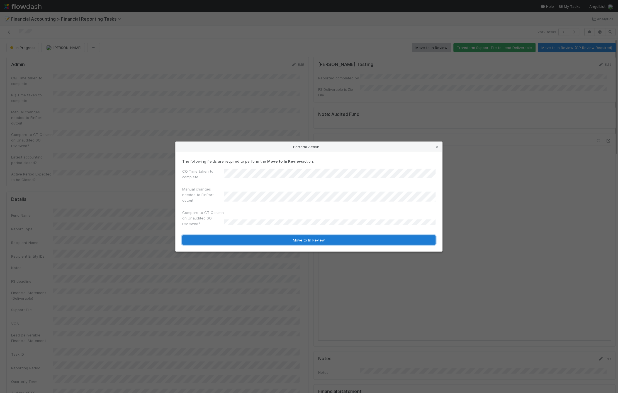
click at [238, 240] on button "Move to In Review" at bounding box center [308, 239] width 253 height 9
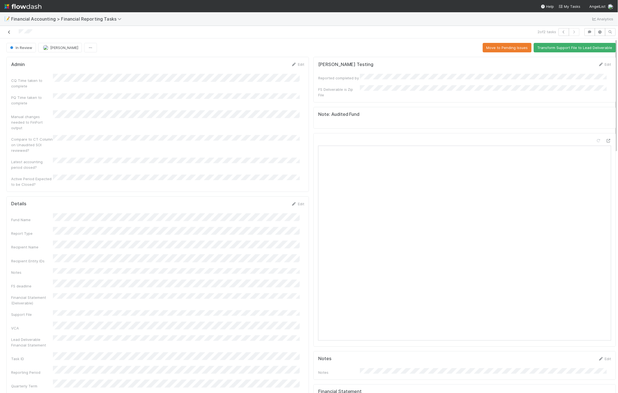
click at [10, 34] on icon at bounding box center [9, 32] width 6 height 4
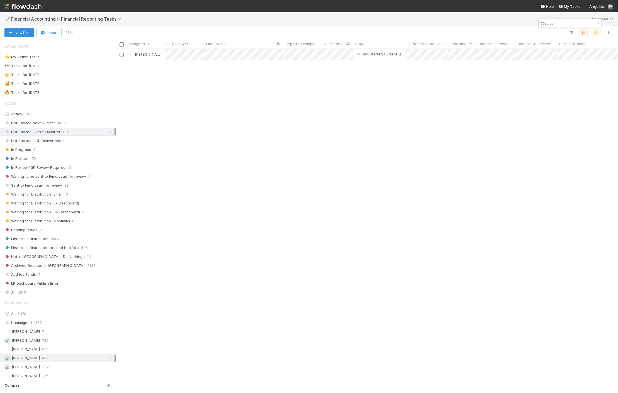
scroll to position [339, 497]
drag, startPoint x: 354, startPoint y: 112, endPoint x: 330, endPoint y: 76, distance: 43.9
click at [354, 112] on div "Jacob Luna Not Started Current Quarter 4/1/25, 12:02:52 AM 8/22/25, 6:51:44 PM …" at bounding box center [367, 221] width 502 height 344
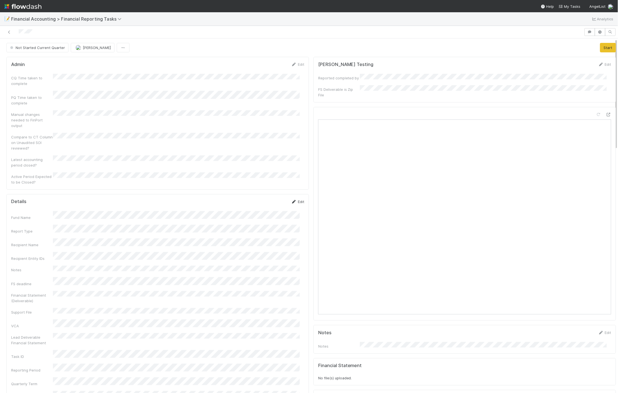
click at [295, 199] on link "Edit" at bounding box center [297, 201] width 13 height 4
click at [271, 199] on button "Save" at bounding box center [274, 203] width 16 height 9
click at [531, 45] on button "Start" at bounding box center [608, 47] width 16 height 9
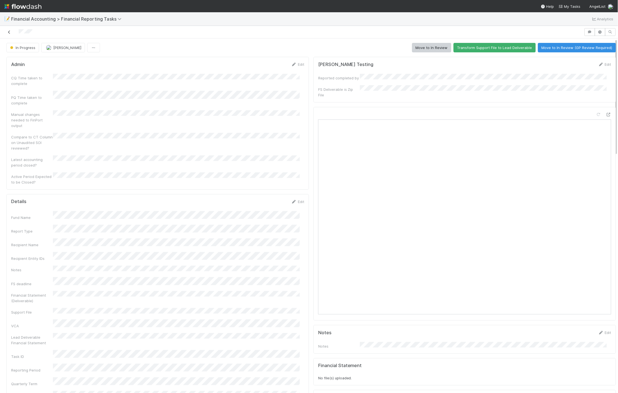
click at [9, 32] on icon at bounding box center [9, 32] width 6 height 4
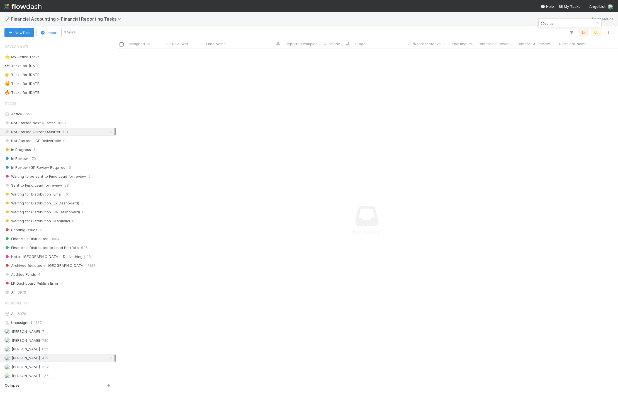
scroll to position [335, 492]
click at [20, 113] on div "Active 1399" at bounding box center [59, 114] width 110 height 7
click at [65, 130] on span "101" at bounding box center [66, 131] width 6 height 7
click at [531, 23] on icon "button" at bounding box center [598, 23] width 6 height 3
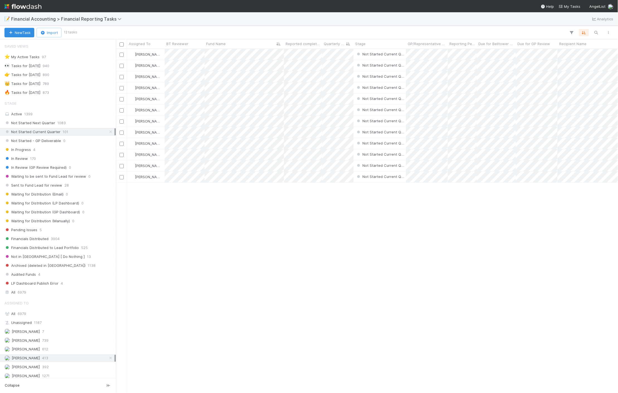
scroll to position [339, 497]
click at [531, 36] on button "button" at bounding box center [596, 32] width 10 height 7
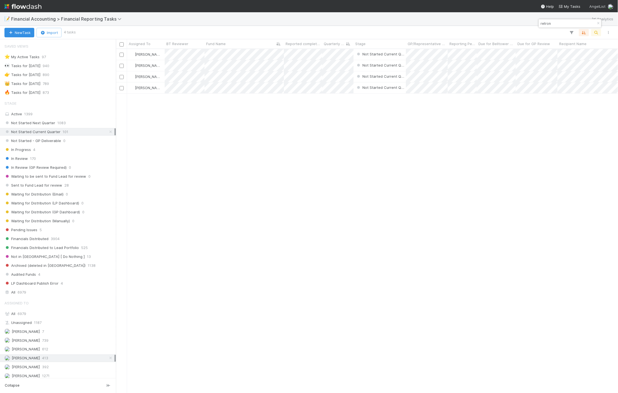
type input "retron"
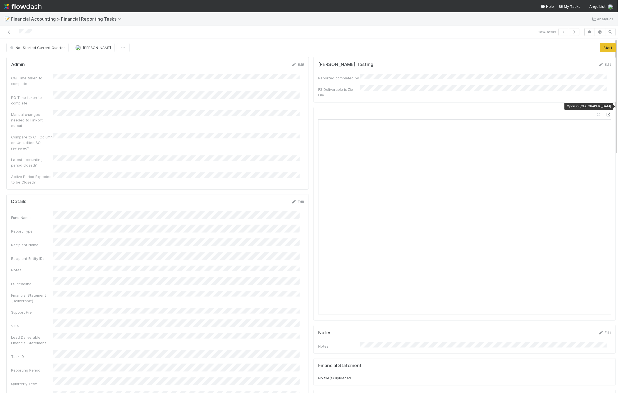
click at [531, 113] on icon at bounding box center [608, 115] width 6 height 4
click at [9, 29] on link at bounding box center [9, 32] width 6 height 6
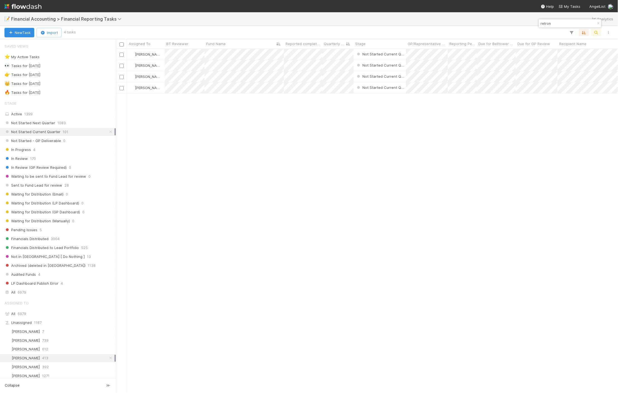
scroll to position [339, 497]
click at [30, 294] on div "All 6979" at bounding box center [59, 292] width 110 height 7
click at [25, 316] on span "6979" at bounding box center [22, 313] width 9 height 4
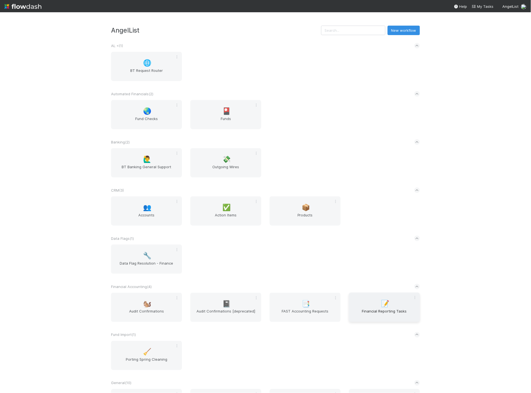
click at [392, 315] on span "Financial Reporting Tasks" at bounding box center [384, 313] width 67 height 11
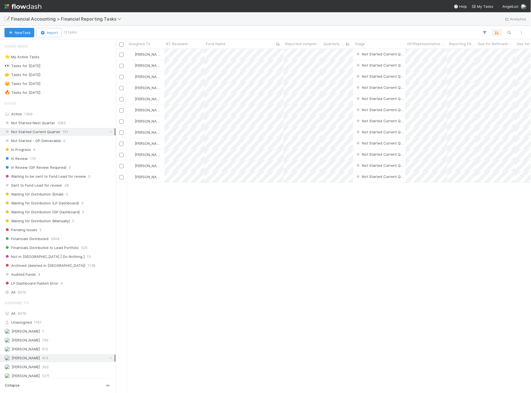
scroll to position [339, 411]
drag, startPoint x: 444, startPoint y: 329, endPoint x: 342, endPoint y: 223, distance: 147.5
click at [445, 329] on div "[PERSON_NAME] Not Started Current Quarter [DATE] 12:07:57 AM [DATE] 4:58:10 PM …" at bounding box center [324, 221] width 416 height 344
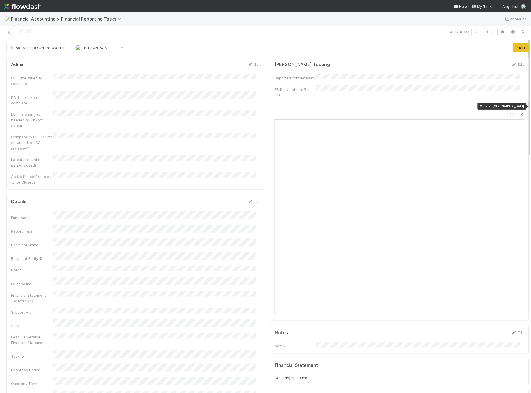
click at [519, 113] on icon at bounding box center [522, 115] width 6 height 4
click at [6, 31] on icon at bounding box center [9, 32] width 6 height 4
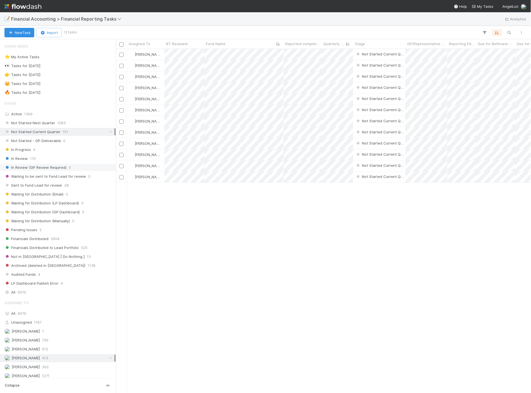
scroll to position [339, 411]
click at [13, 295] on div "All 6979" at bounding box center [59, 292] width 110 height 7
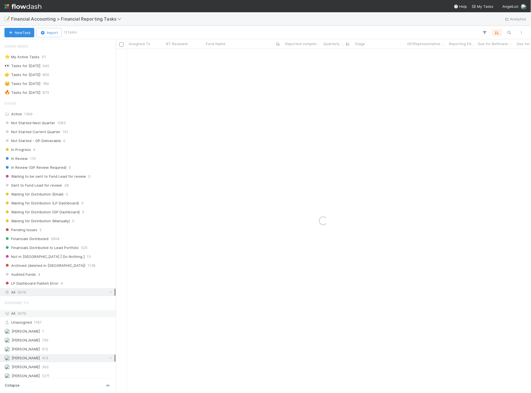
click at [14, 317] on div "All 6979" at bounding box center [59, 313] width 110 height 7
click at [507, 34] on icon "button" at bounding box center [510, 32] width 6 height 5
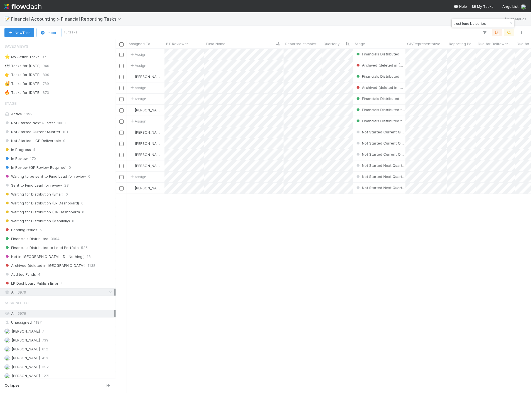
scroll to position [339, 411]
type input "trust fund I, a series"
